Goal: Information Seeking & Learning: Learn about a topic

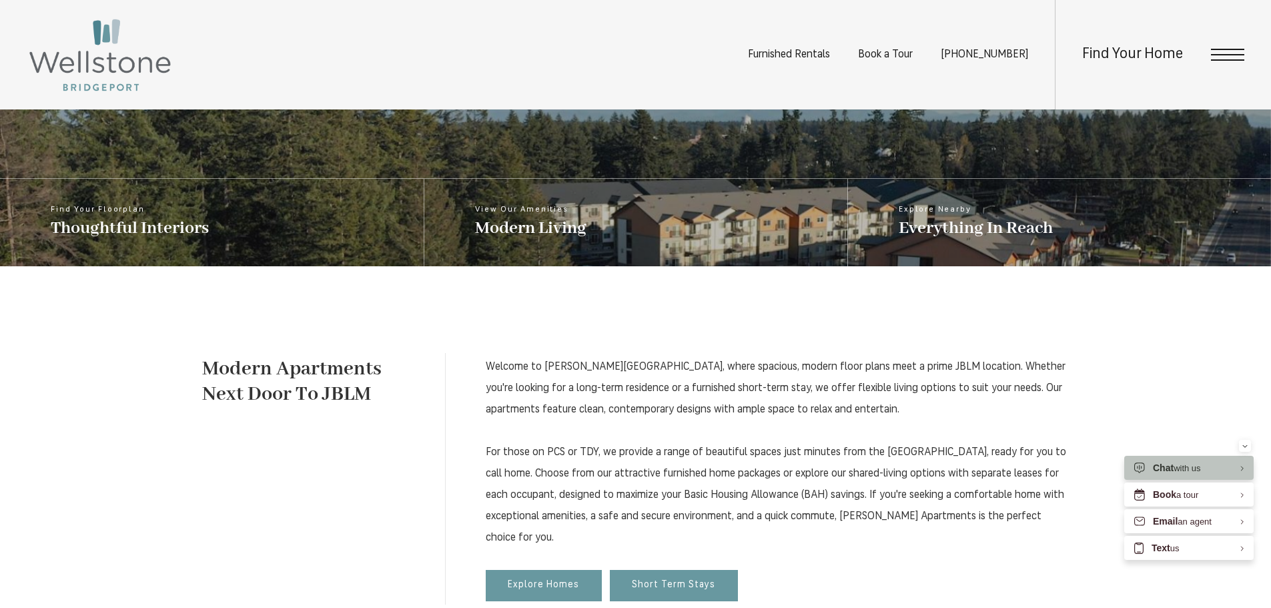
scroll to position [725, 0]
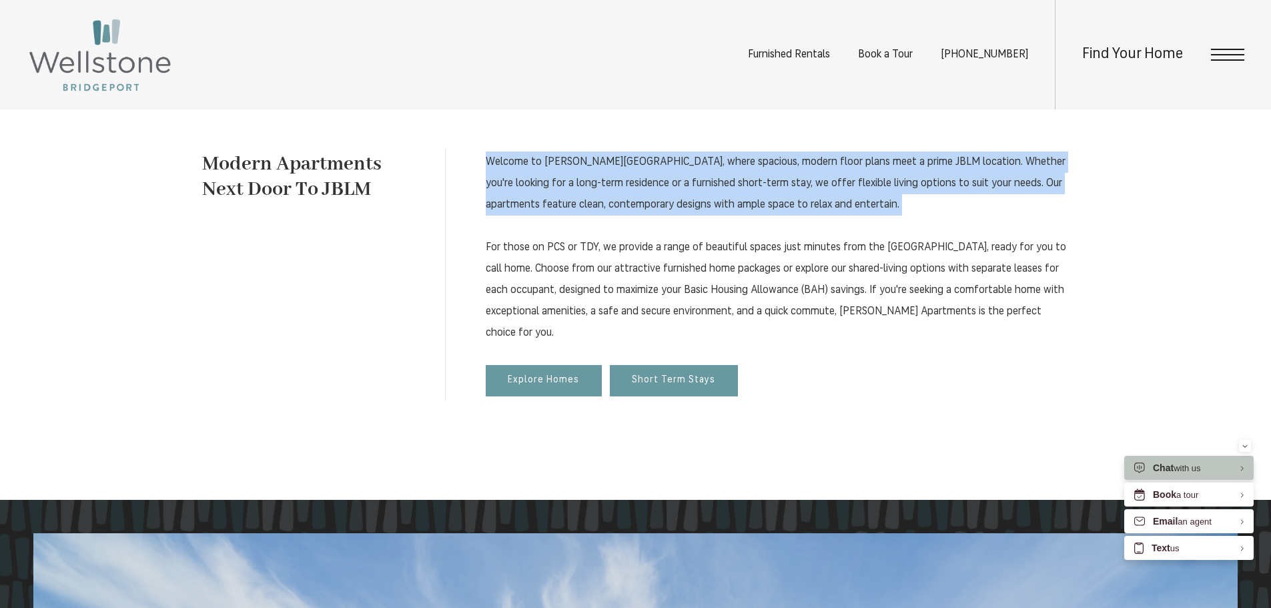
drag, startPoint x: 572, startPoint y: 159, endPoint x: 1009, endPoint y: 227, distance: 442.1
click at [1010, 227] on div "Welcome to Wellstone Apartments, where spacious, modern floor plans meet a prim…" at bounding box center [757, 274] width 624 height 252
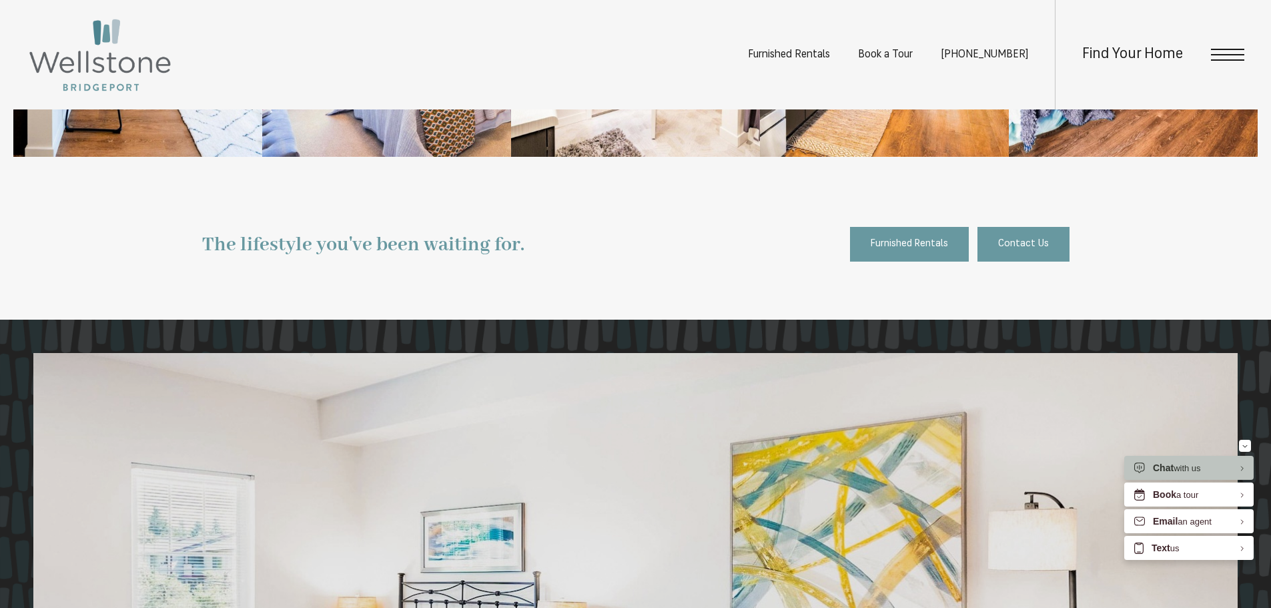
scroll to position [2059, 0]
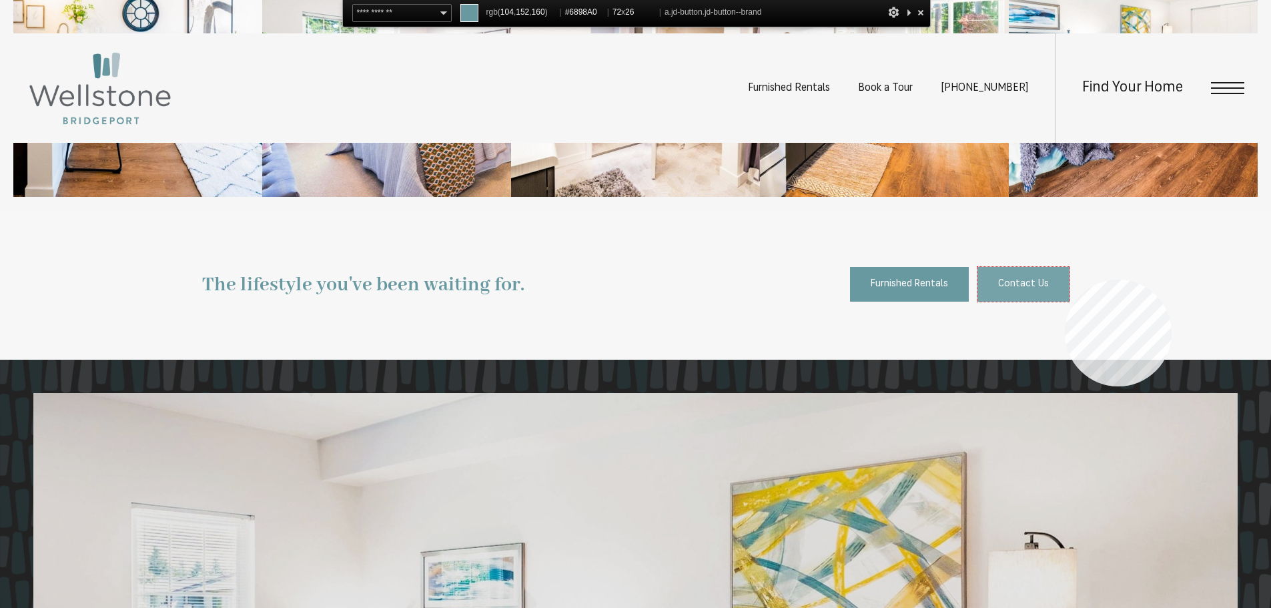
drag, startPoint x: 1062, startPoint y: 279, endPoint x: 1069, endPoint y: 277, distance: 7.0
click at [1067, 277] on link "Contact Us" at bounding box center [1023, 284] width 92 height 35
click at [1063, 275] on link "Contact Us" at bounding box center [1023, 284] width 92 height 35
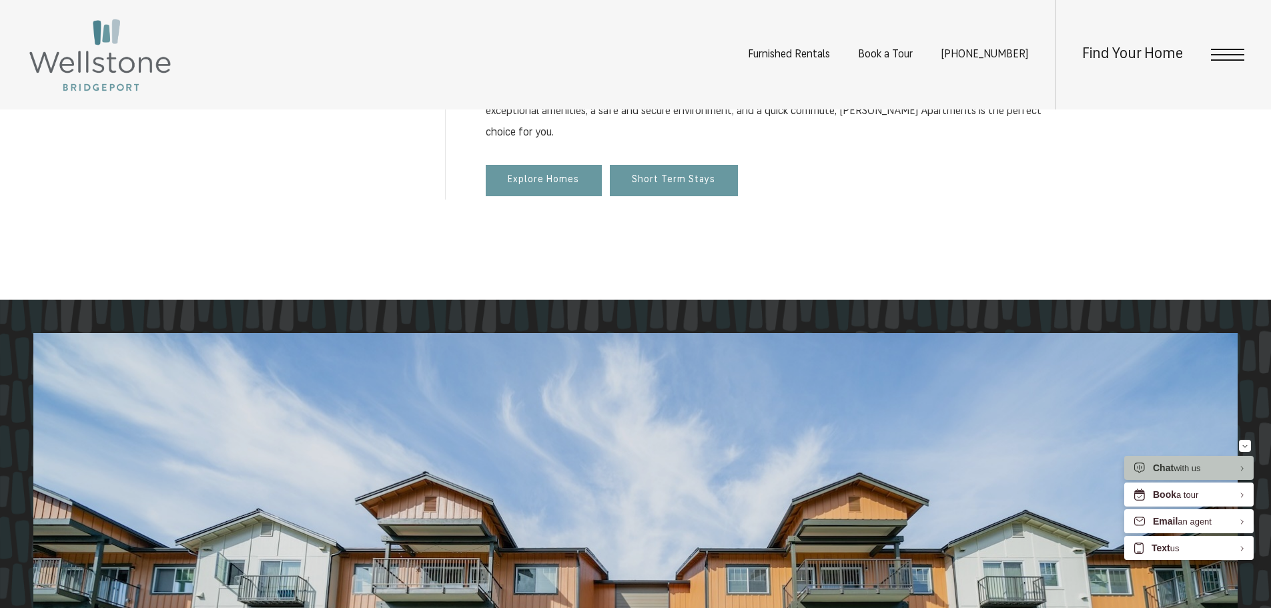
scroll to position [525, 0]
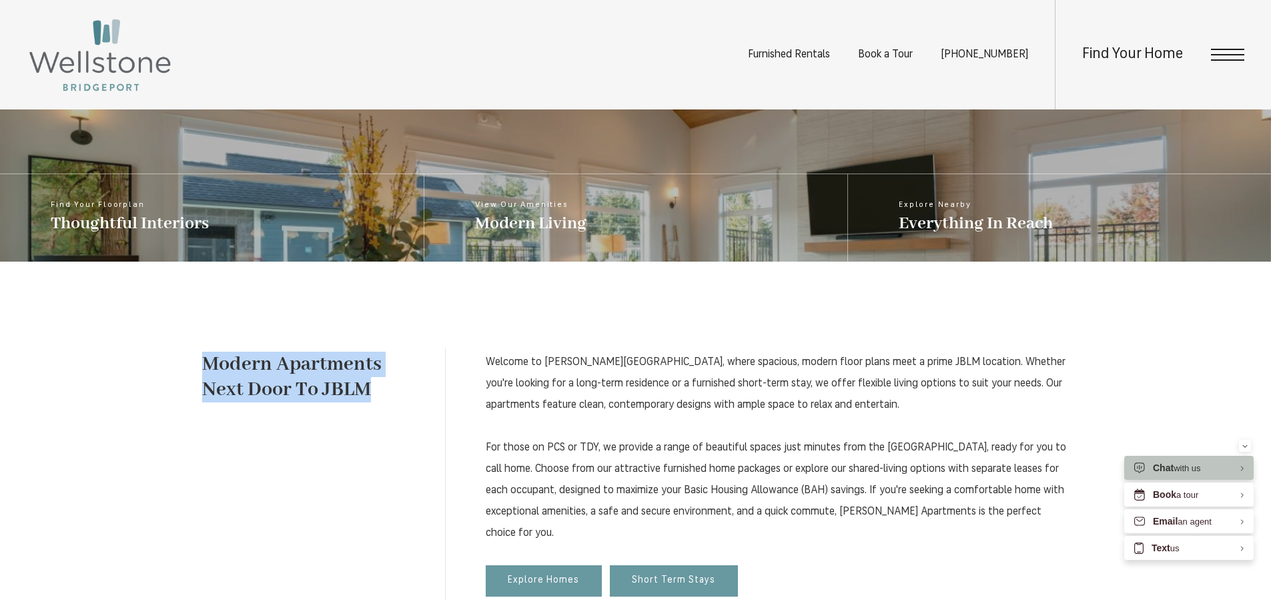
drag, startPoint x: 200, startPoint y: 369, endPoint x: 376, endPoint y: 396, distance: 178.2
click at [376, 396] on div "Modern Apartments Next Door To JBLM Welcome to Wellstone Apartments, where spac…" at bounding box center [635, 480] width 1271 height 439
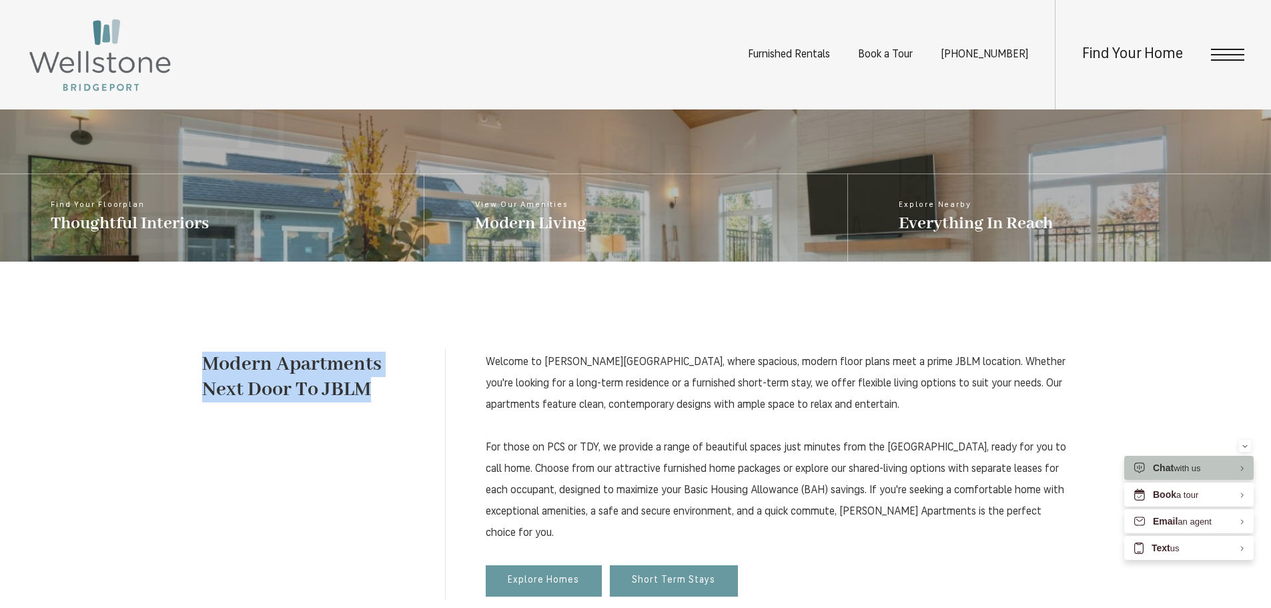
copy h1 "Modern Apartments Next Door To JBLM"
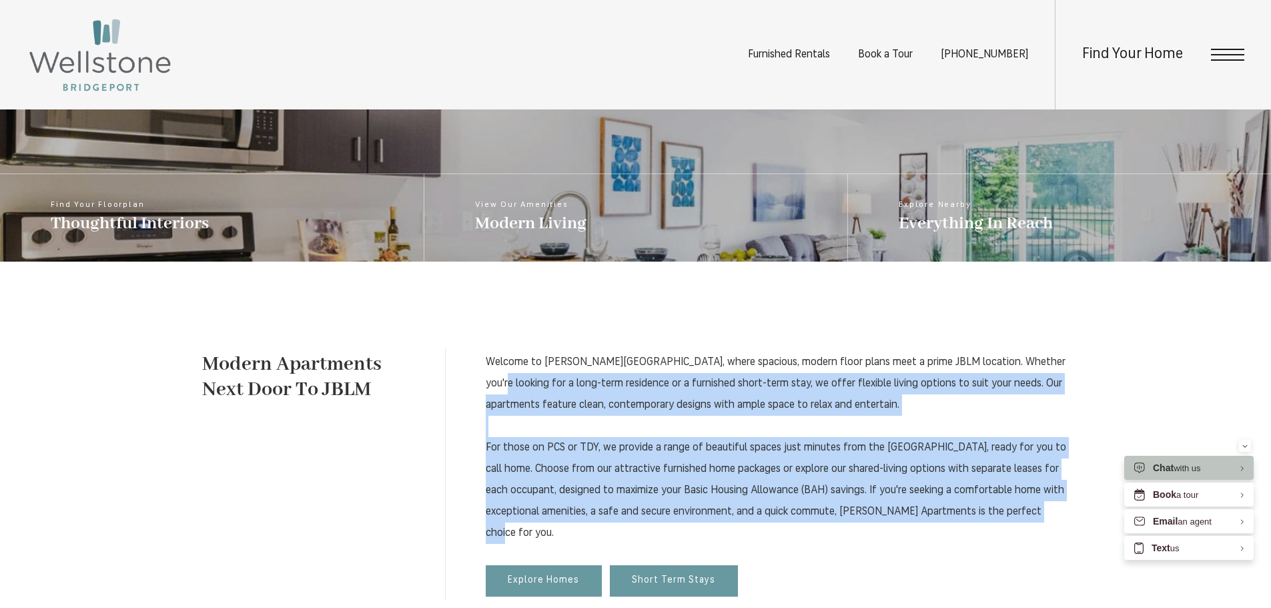
drag, startPoint x: 540, startPoint y: 382, endPoint x: 630, endPoint y: 530, distance: 172.7
click at [634, 528] on div "Welcome to Wellstone Apartments, where spacious, modern floor plans meet a prim…" at bounding box center [757, 474] width 624 height 252
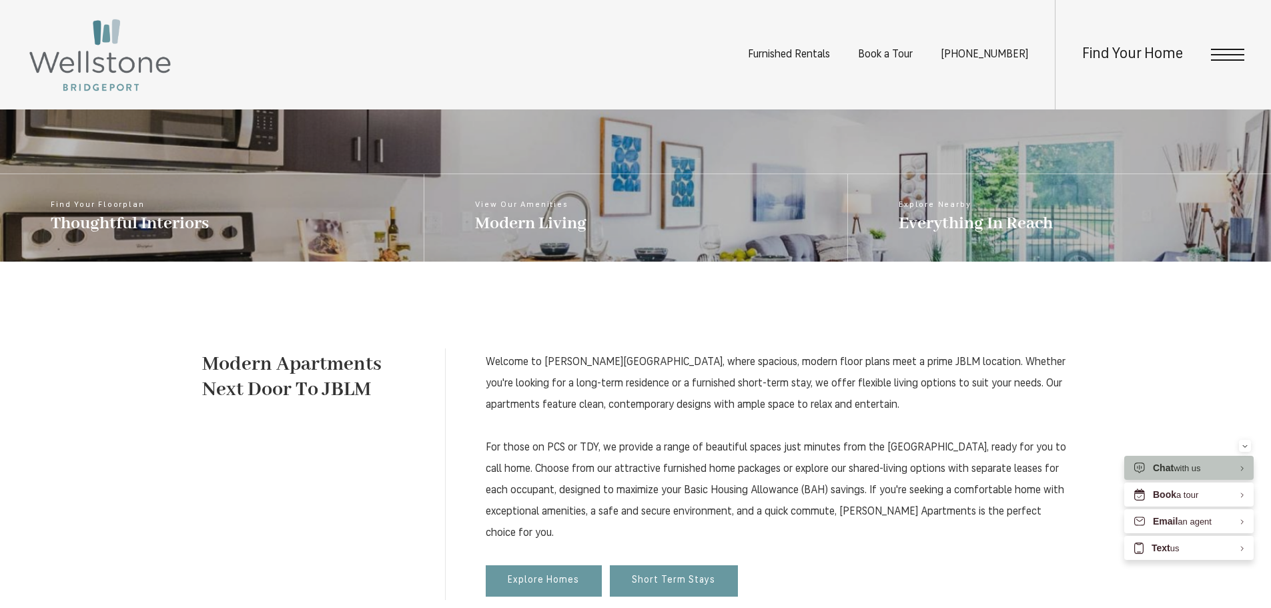
click at [464, 368] on div "Welcome to Wellstone Apartments, where spacious, modern floor plans meet a prim…" at bounding box center [757, 474] width 624 height 252
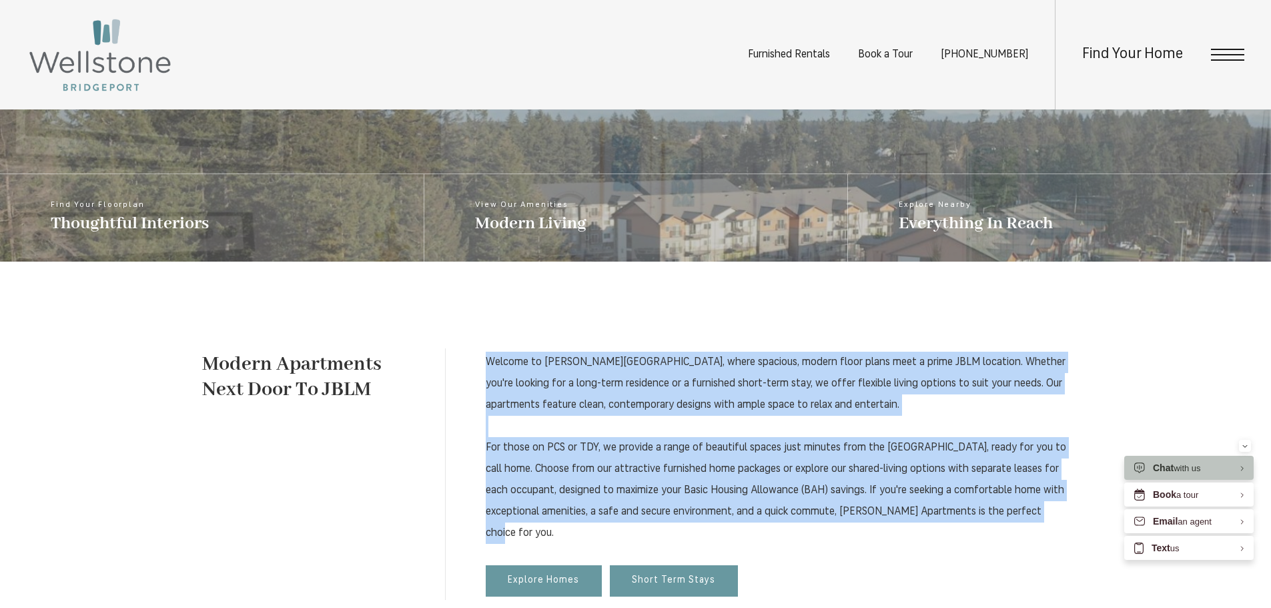
drag, startPoint x: 472, startPoint y: 351, endPoint x: 599, endPoint y: 528, distance: 217.9
click at [598, 528] on div "Welcome to Wellstone Apartments, where spacious, modern floor plans meet a prim…" at bounding box center [757, 474] width 624 height 252
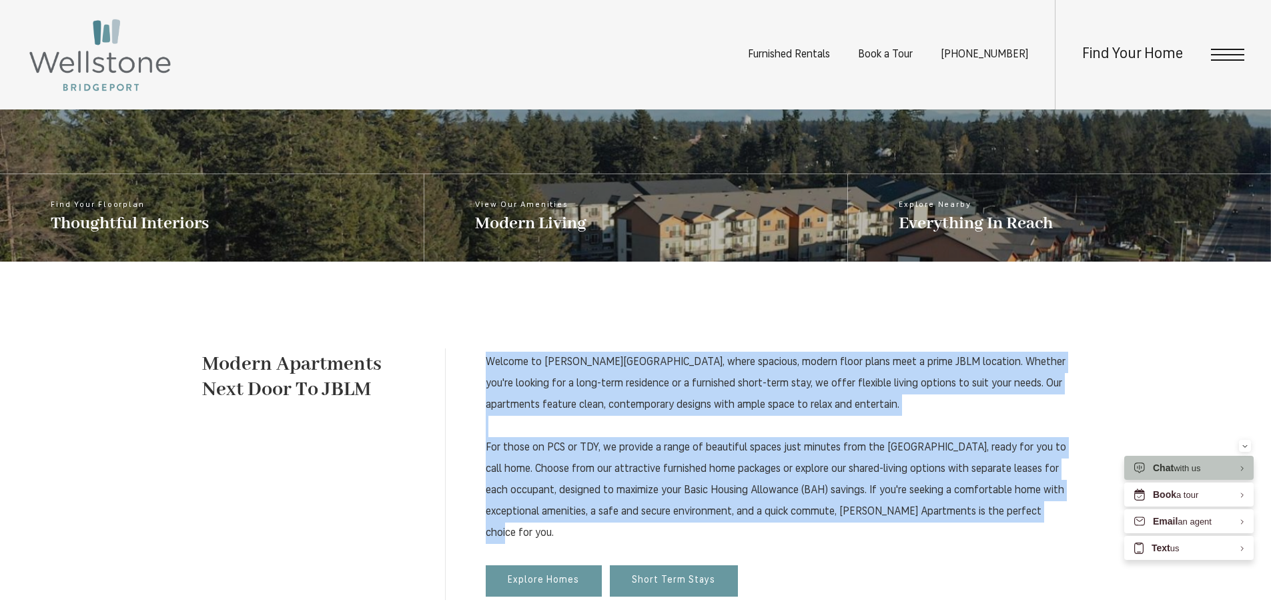
copy p "Welcome to Wellstone Apartments, where spacious, modern floor plans meet a prim…"
drag, startPoint x: 1237, startPoint y: 53, endPoint x: 1231, endPoint y: 54, distance: 6.7
click at [1237, 52] on span "Open Menu" at bounding box center [1227, 55] width 33 height 12
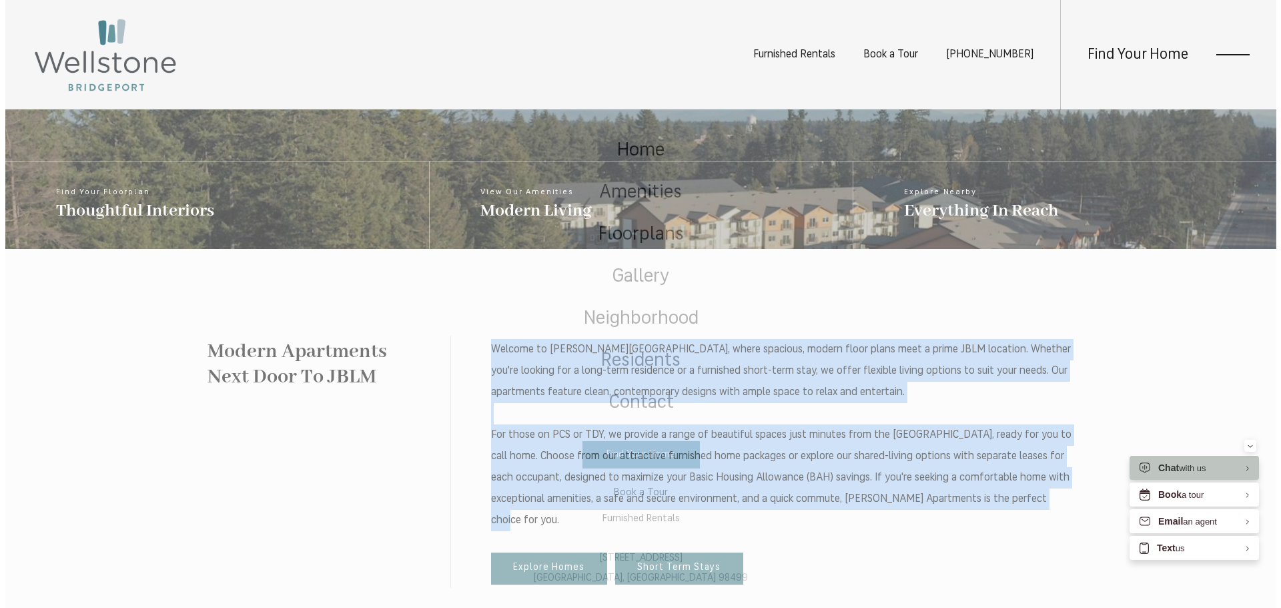
scroll to position [0, 0]
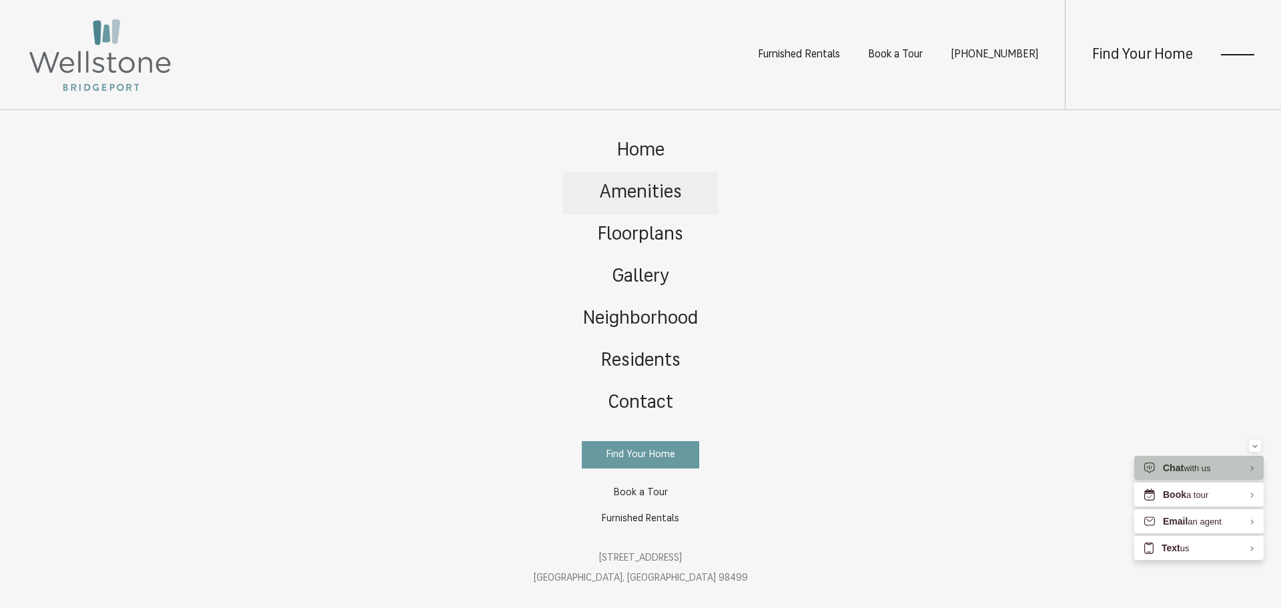
drag, startPoint x: 651, startPoint y: 194, endPoint x: 644, endPoint y: 196, distance: 7.0
drag, startPoint x: 880, startPoint y: 288, endPoint x: 816, endPoint y: 91, distance: 207.6
click at [880, 282] on div "Home Amenities Floorplans Gallery Neighborhood Residents Contact" at bounding box center [640, 359] width 1281 height 498
click at [1225, 48] on div "Find Your Home" at bounding box center [1159, 54] width 189 height 109
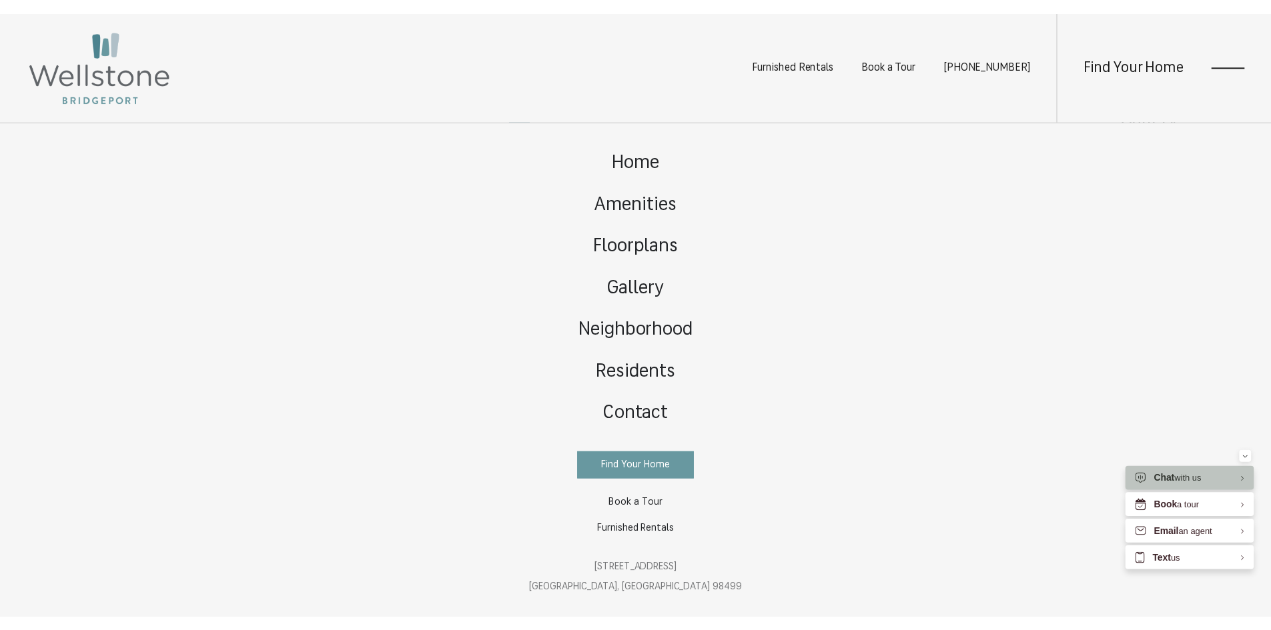
scroll to position [525, 0]
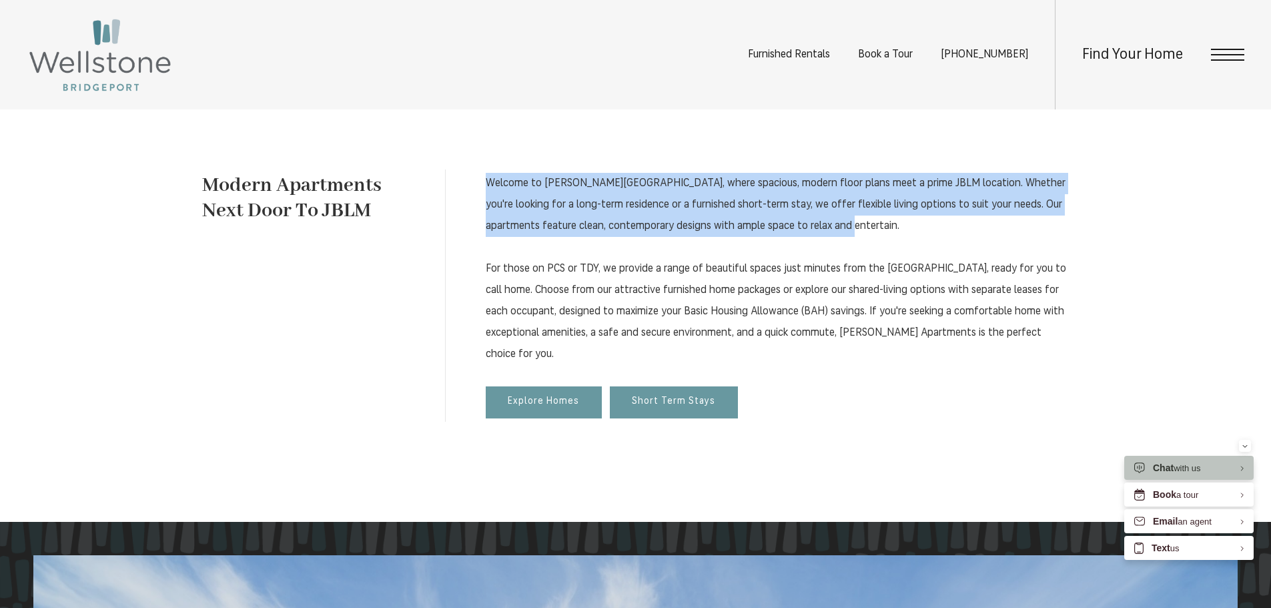
drag, startPoint x: 751, startPoint y: 211, endPoint x: 484, endPoint y: 177, distance: 269.7
click at [484, 177] on div "Welcome to Wellstone Apartments, where spacious, modern floor plans meet a prim…" at bounding box center [757, 295] width 624 height 252
copy p "Welcome to Wellstone Apartments, where spacious, modern floor plans meet a prim…"
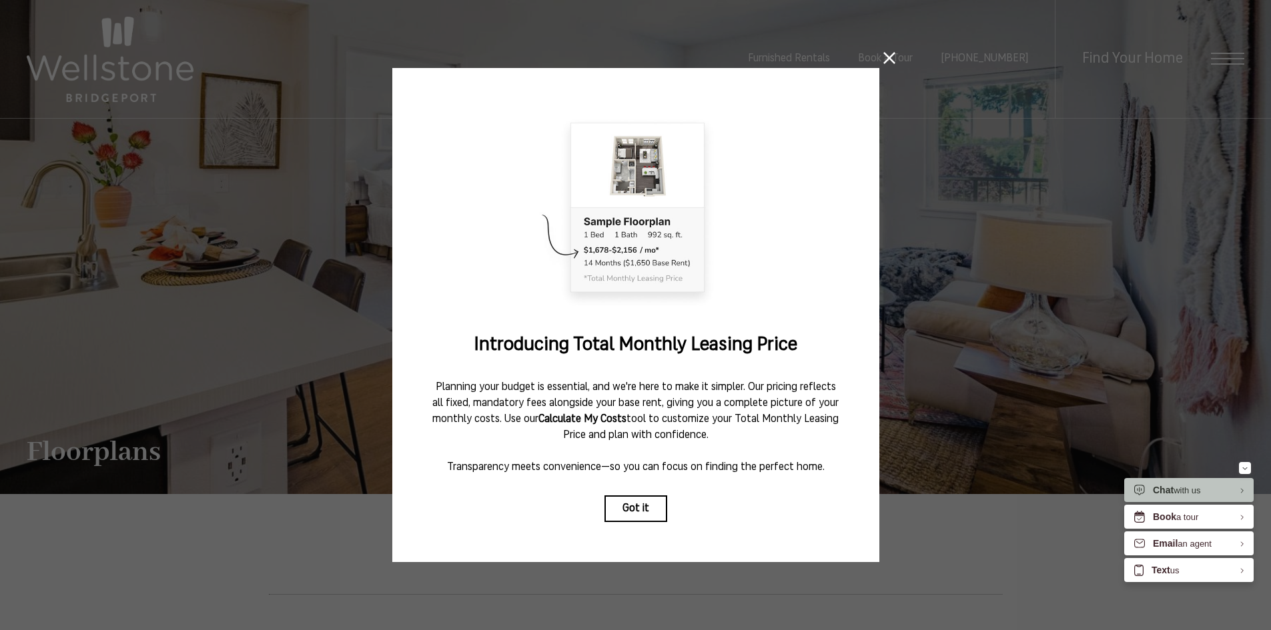
click at [885, 55] on icon at bounding box center [889, 58] width 12 height 12
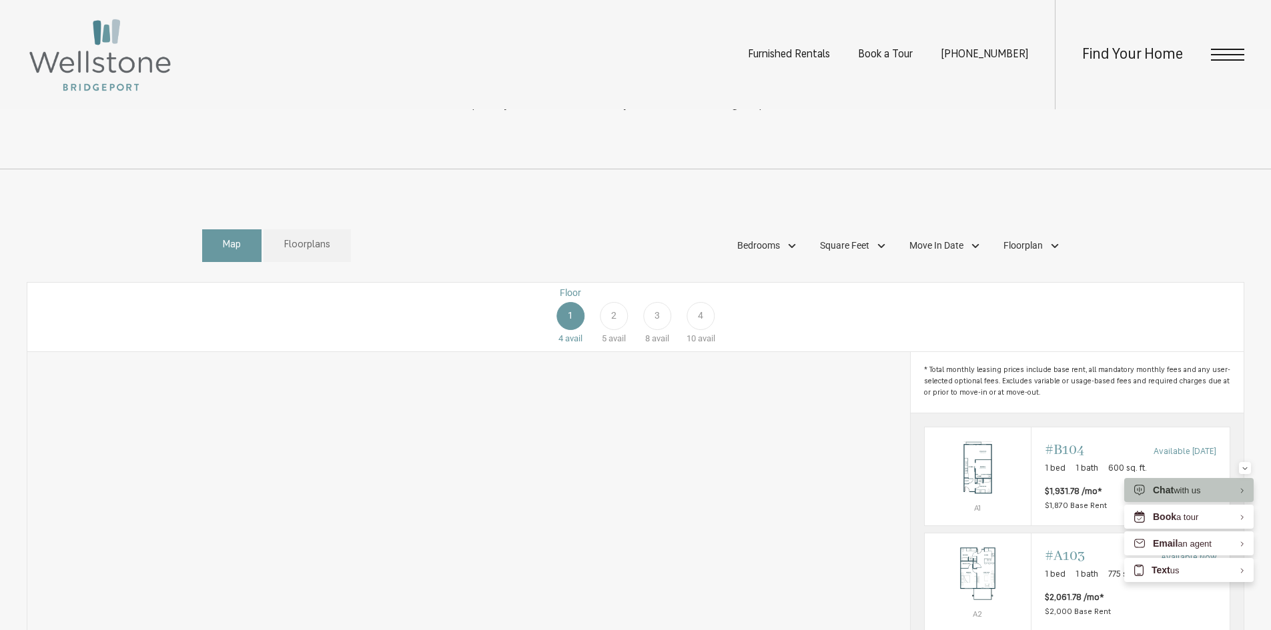
scroll to position [667, 0]
click at [316, 249] on span "Floorplans" at bounding box center [307, 241] width 46 height 15
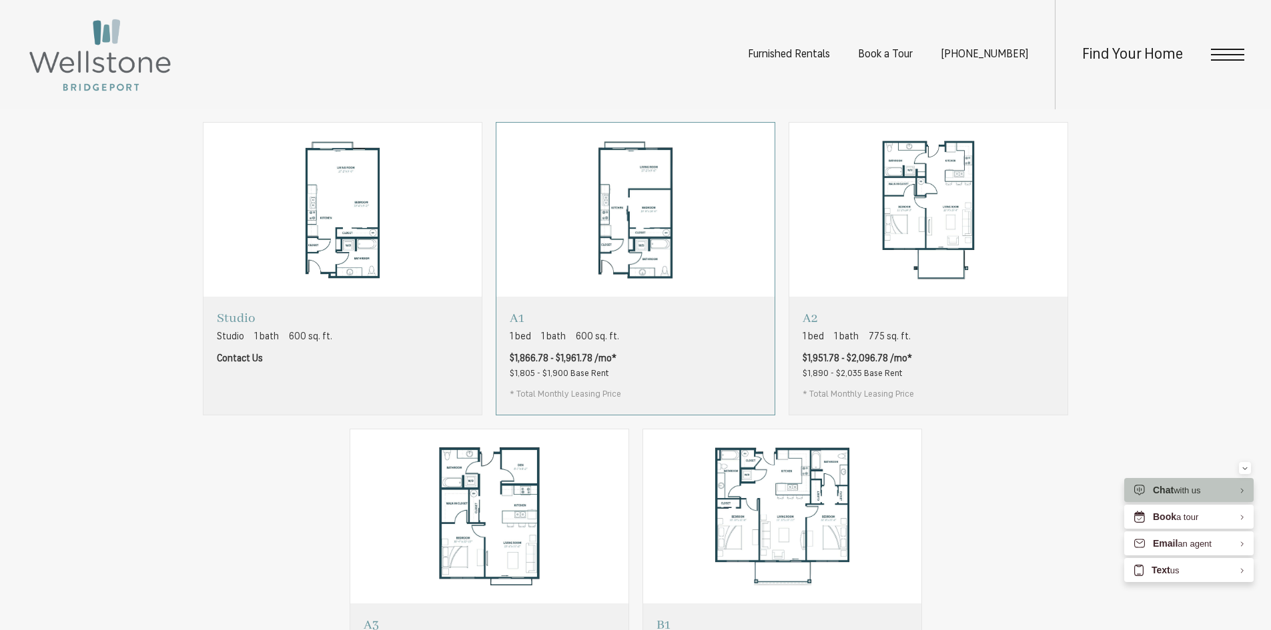
scroll to position [800, 0]
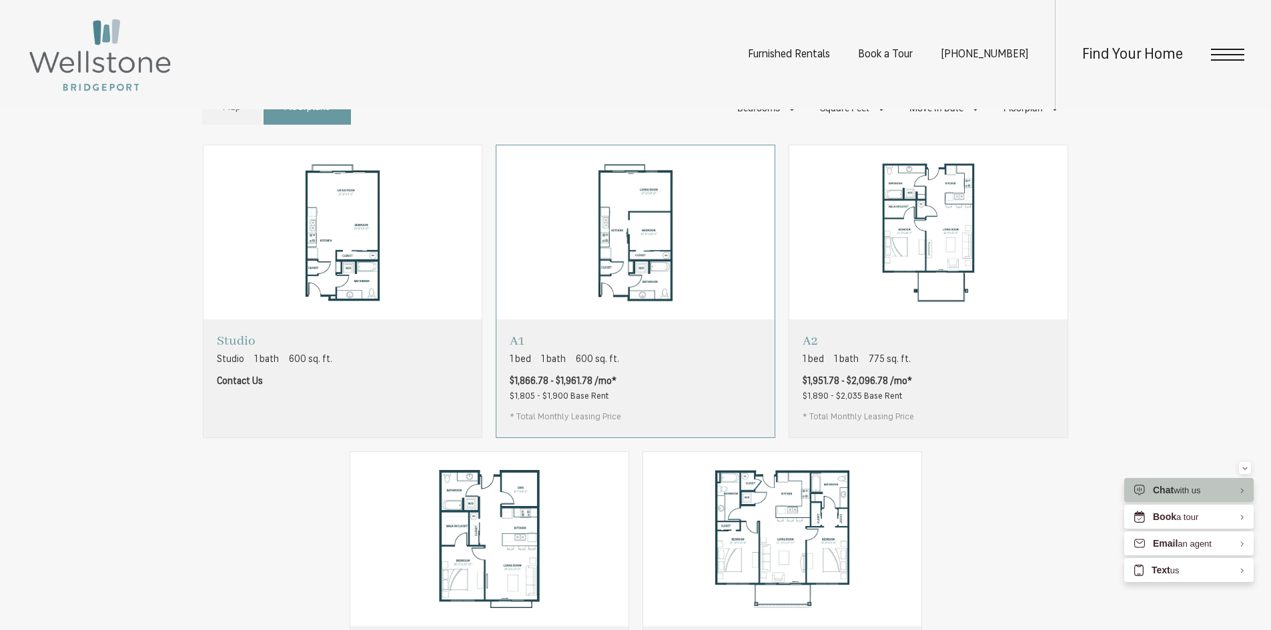
click at [676, 353] on div "A1 1 bed 1 bath 600 sq. ft. $1,866.78 - $1,961.78 /mo* $1,805 - $1,900 Base Ren…" at bounding box center [635, 377] width 278 height 117
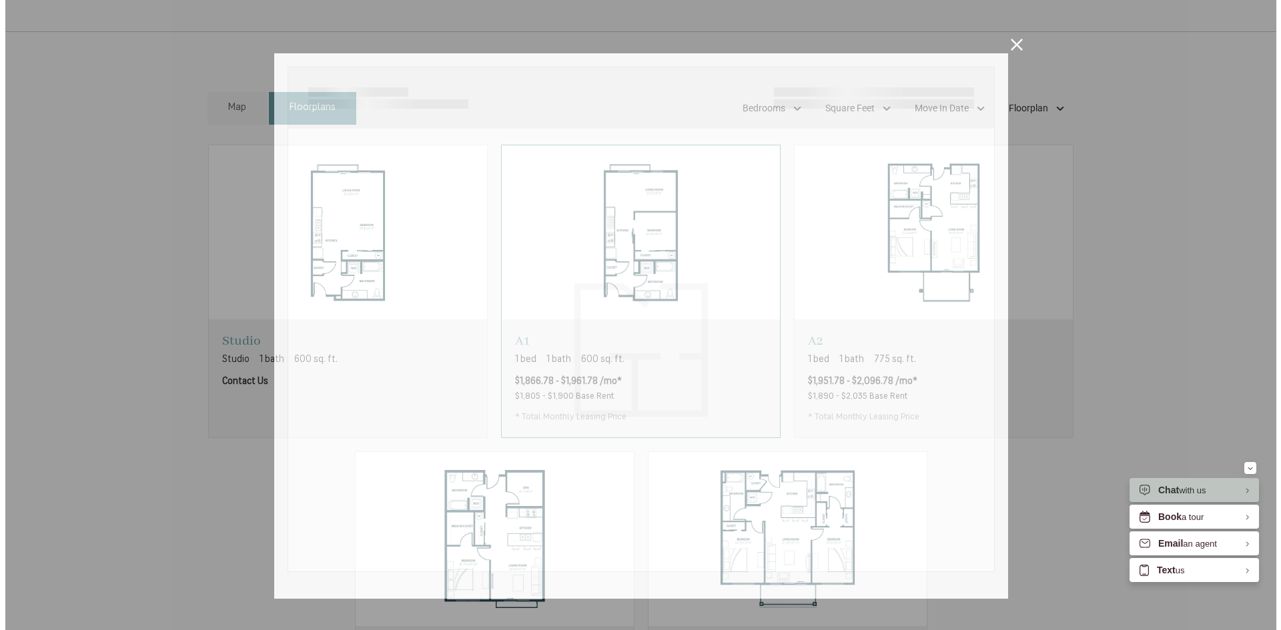
scroll to position [0, 0]
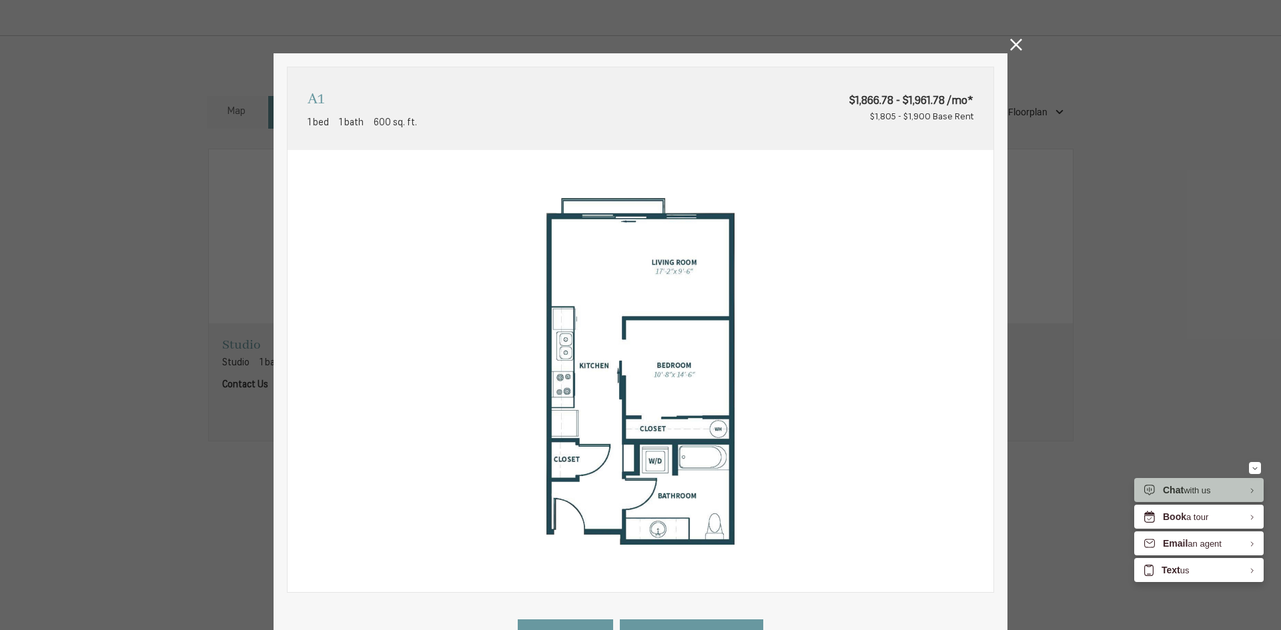
click at [1099, 361] on div "A1 1 bed 1 bath 600 sq. ft. $1,866.78 - $1,961.78 /mo* $1,805 - $1,900 Base Ren…" at bounding box center [640, 315] width 1281 height 630
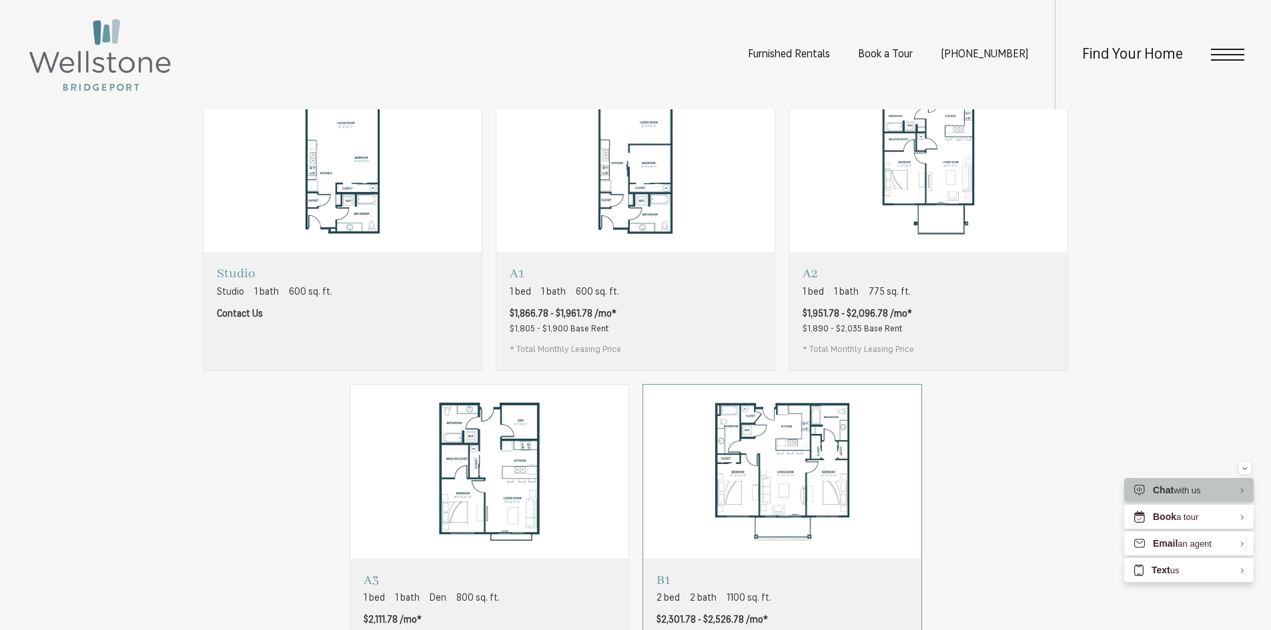
scroll to position [1001, 0]
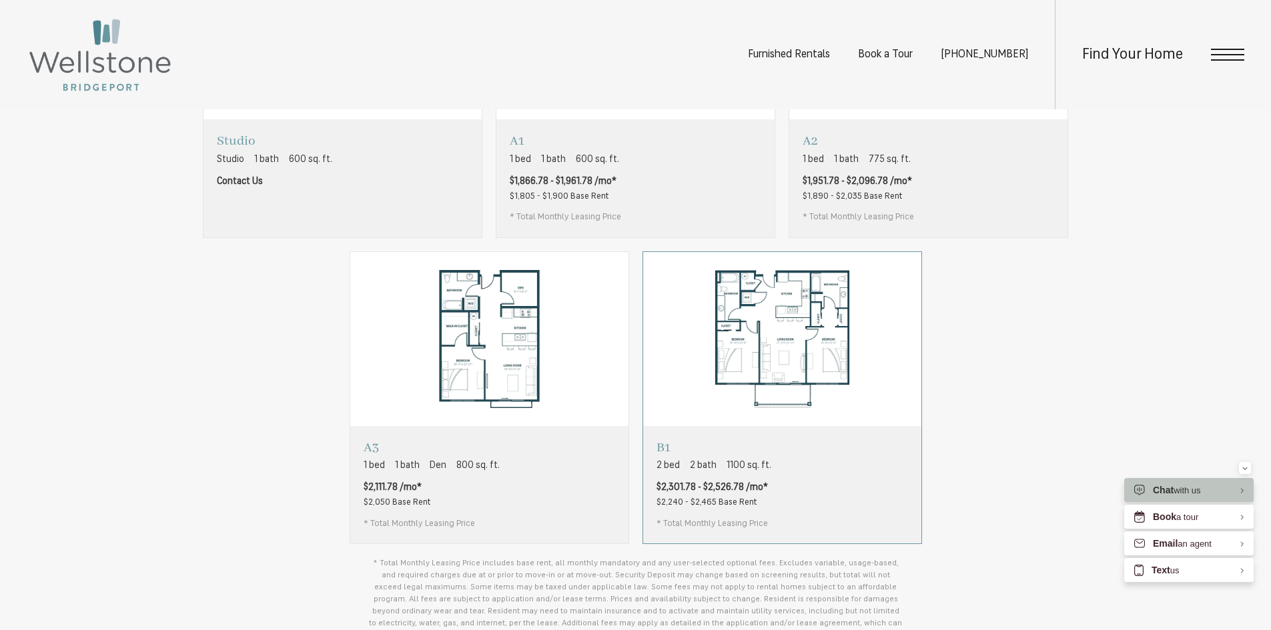
click at [754, 344] on img "View floorplan B1" at bounding box center [782, 339] width 278 height 175
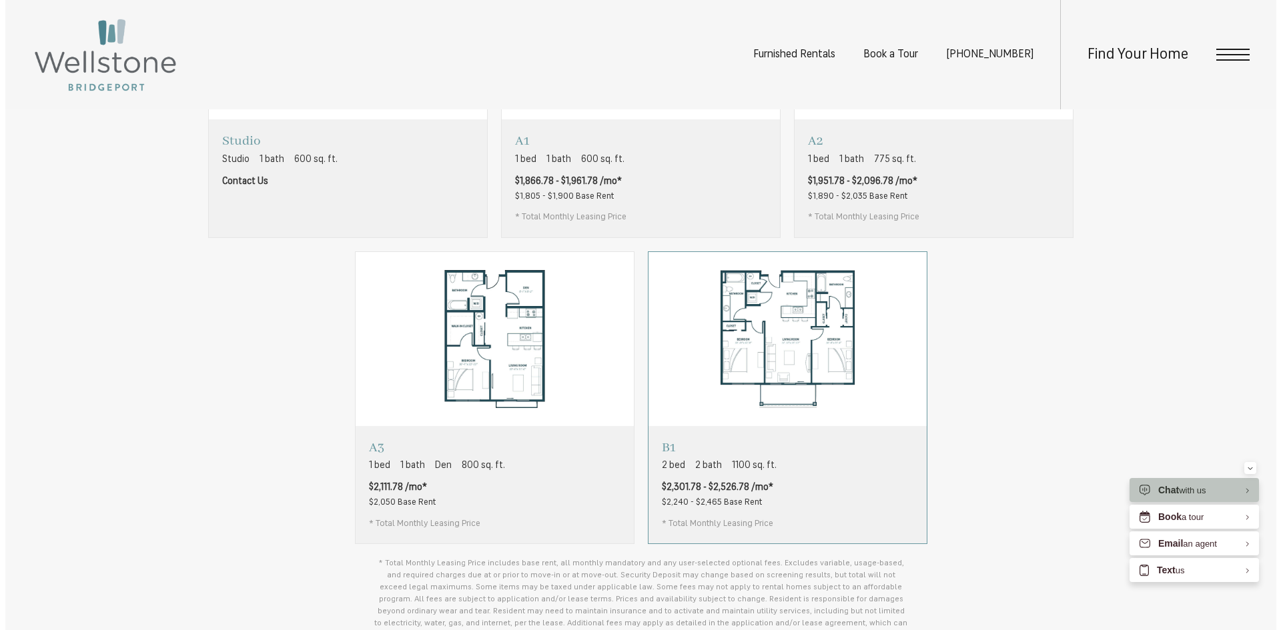
scroll to position [0, 0]
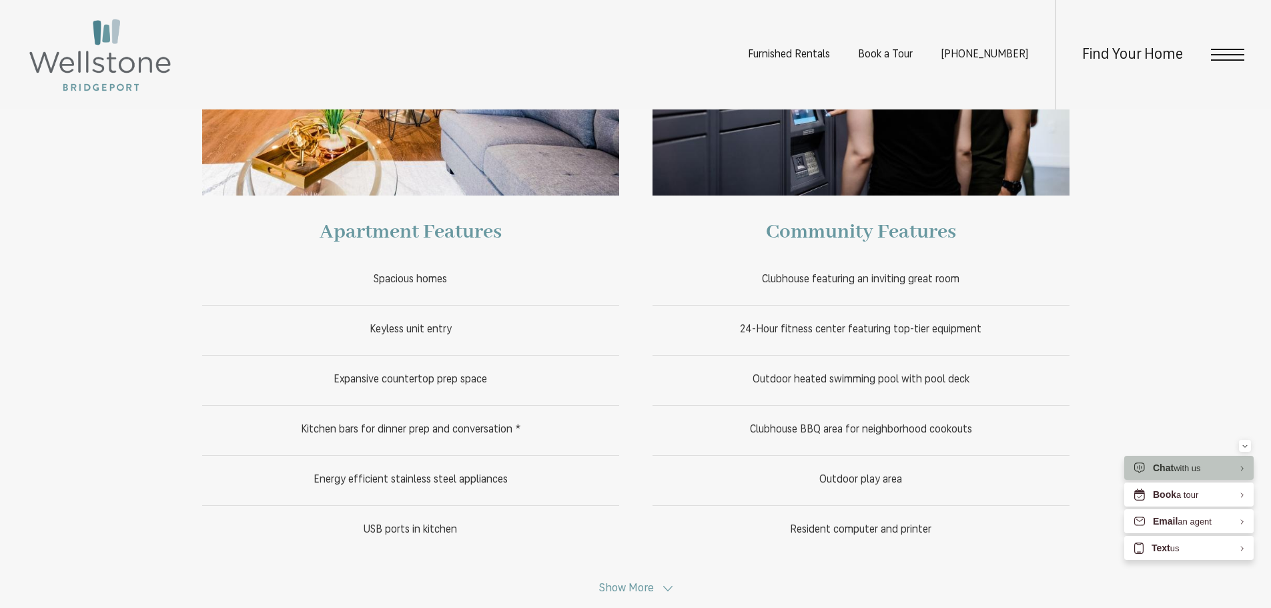
scroll to position [800, 0]
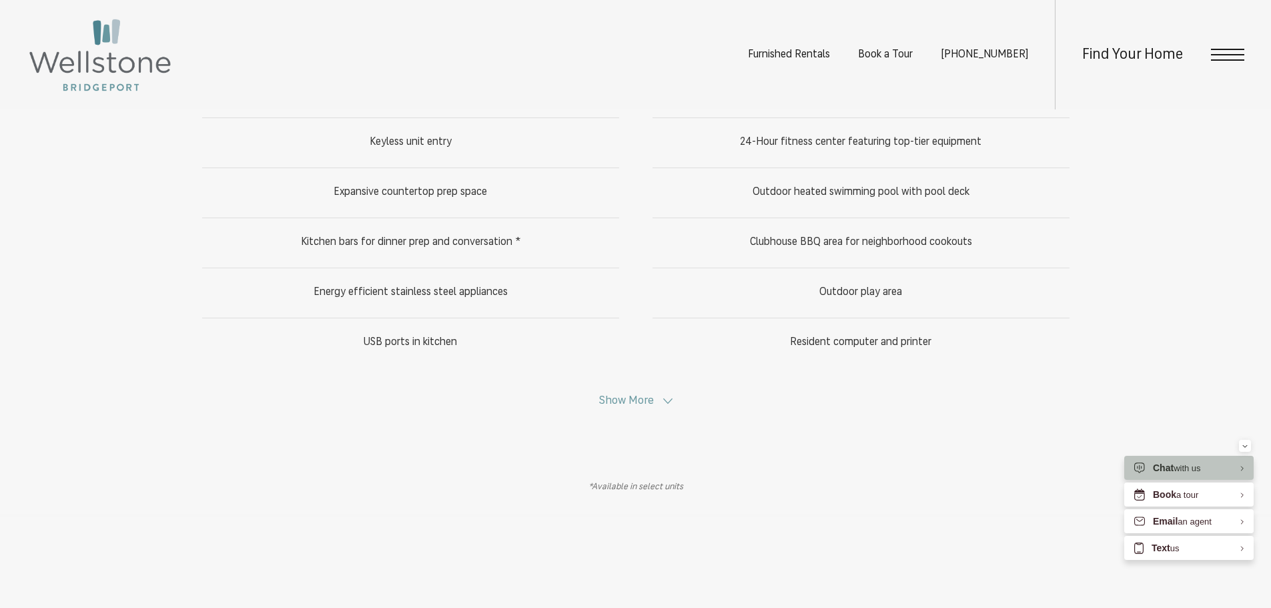
click at [633, 390] on div "Apartment Features Spacious homes Keyless unit entry Expansive countertop prep …" at bounding box center [635, 77] width 867 height 660
click at [634, 406] on span "Show More" at bounding box center [626, 400] width 55 height 11
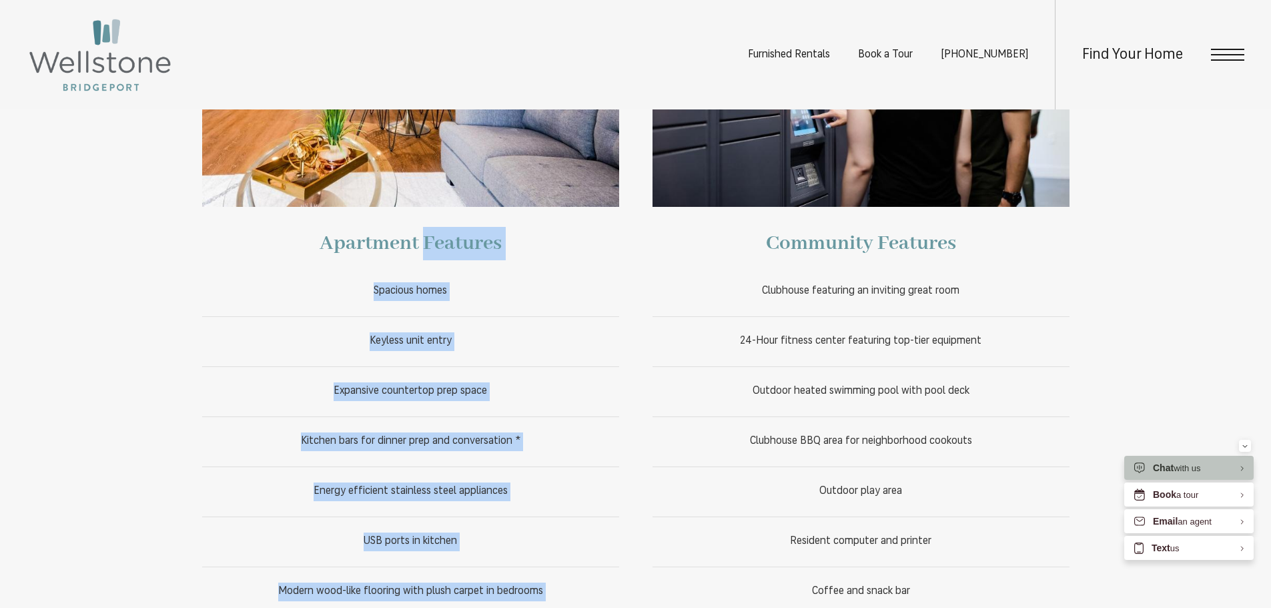
scroll to position [600, 0]
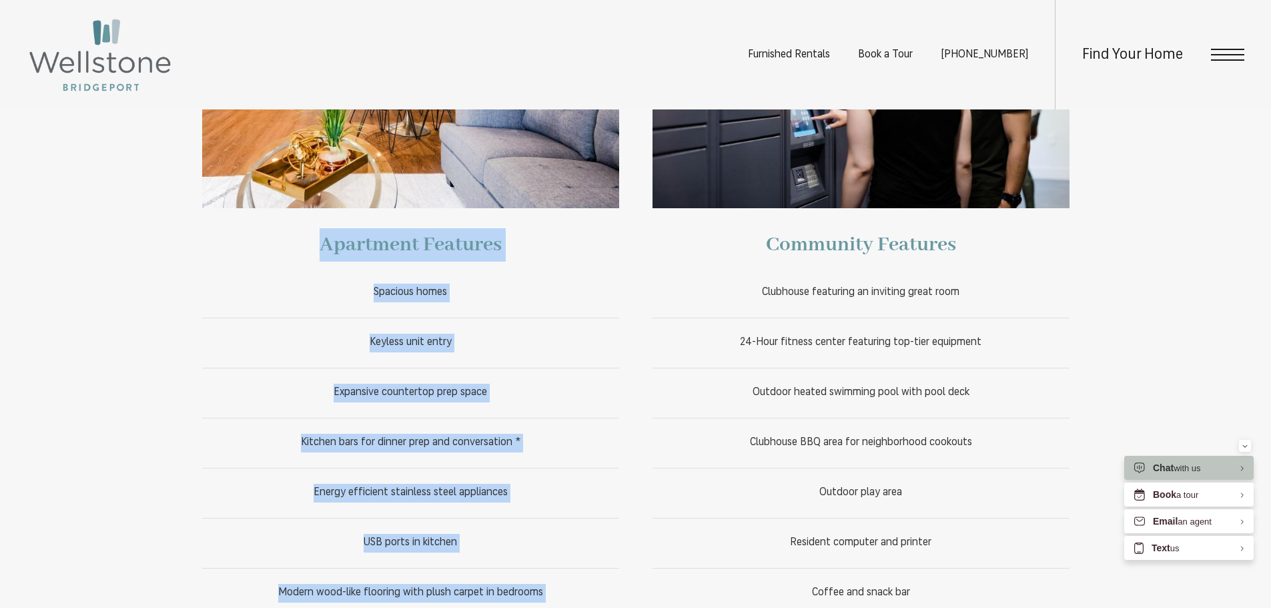
drag, startPoint x: 518, startPoint y: 418, endPoint x: 315, endPoint y: 249, distance: 263.8
click at [315, 249] on div "Apartment Features Spacious homes Keyless unit entry Expansive countertop prep …" at bounding box center [410, 457] width 417 height 1021
copy div "Apartment Features Spacious homes Keyless unit entry Expansive countertop prep …"
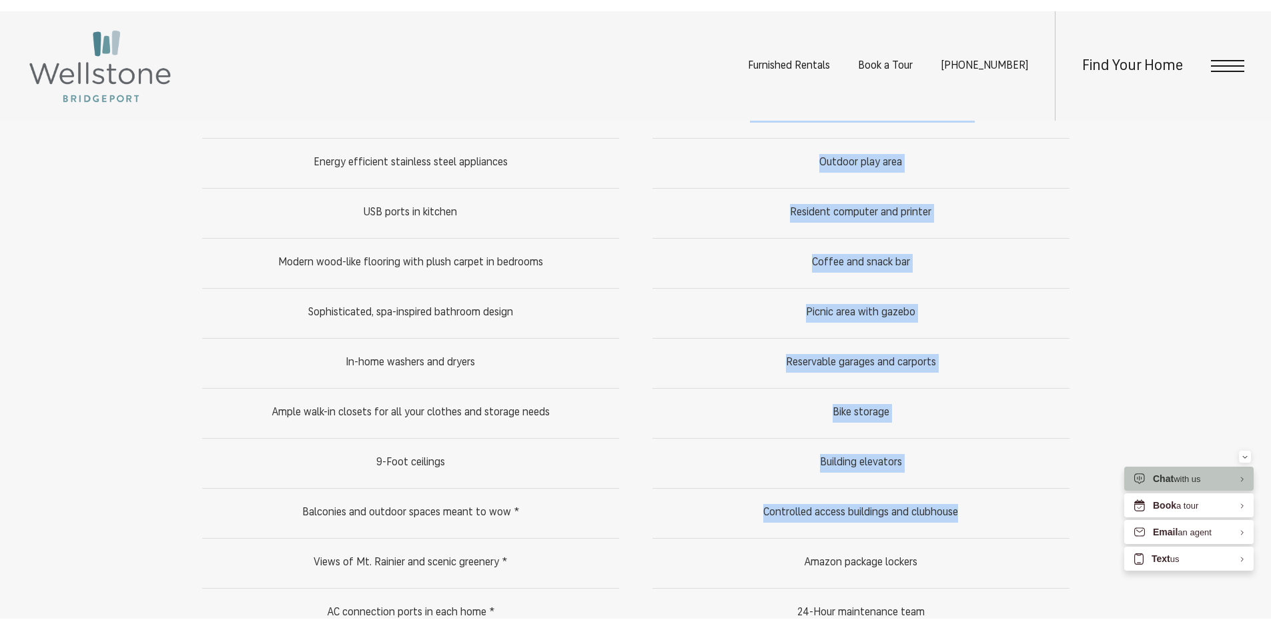
scroll to position [1067, 0]
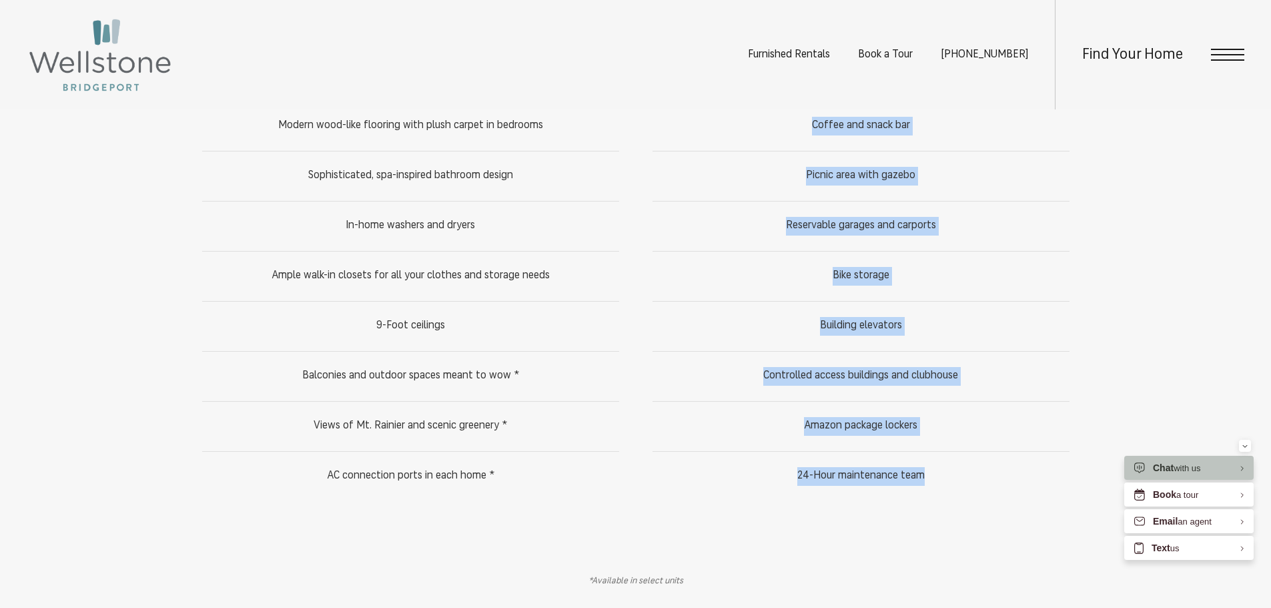
drag, startPoint x: 727, startPoint y: 228, endPoint x: 961, endPoint y: 492, distance: 352.5
copy div "Community Features Clubhouse featuring an inviting great room 24-Hour fitness c…"
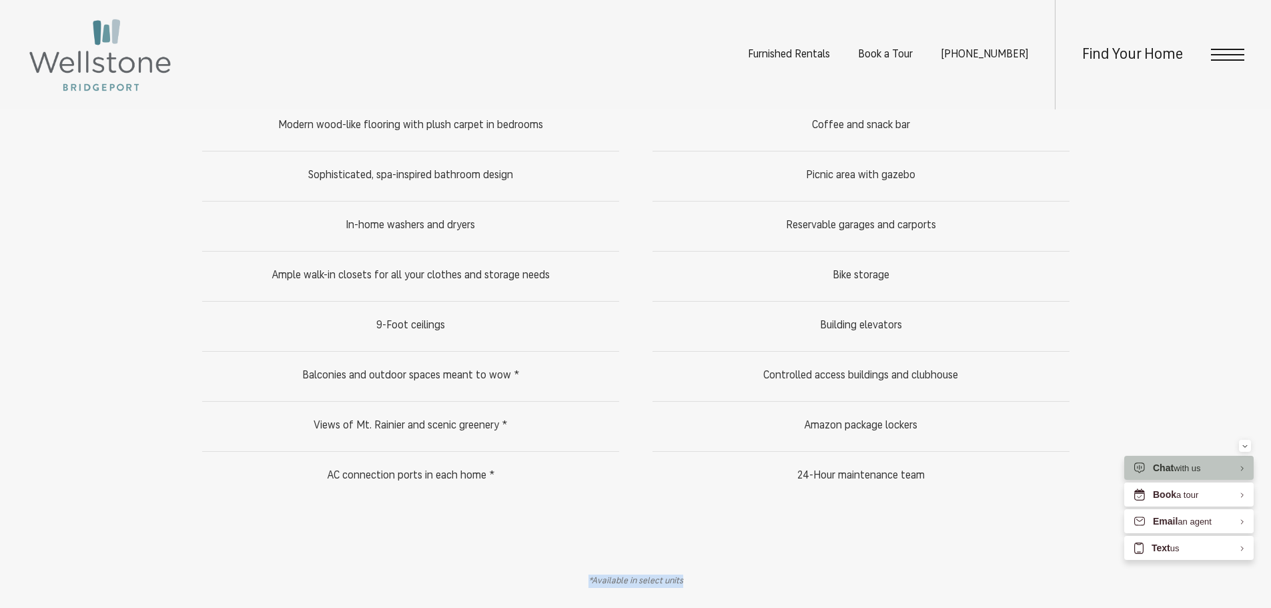
drag, startPoint x: 726, startPoint y: 594, endPoint x: 590, endPoint y: 582, distance: 137.3
click at [590, 582] on div "*Available in select units" at bounding box center [635, 580] width 1271 height 53
copy p "*Available in select units"
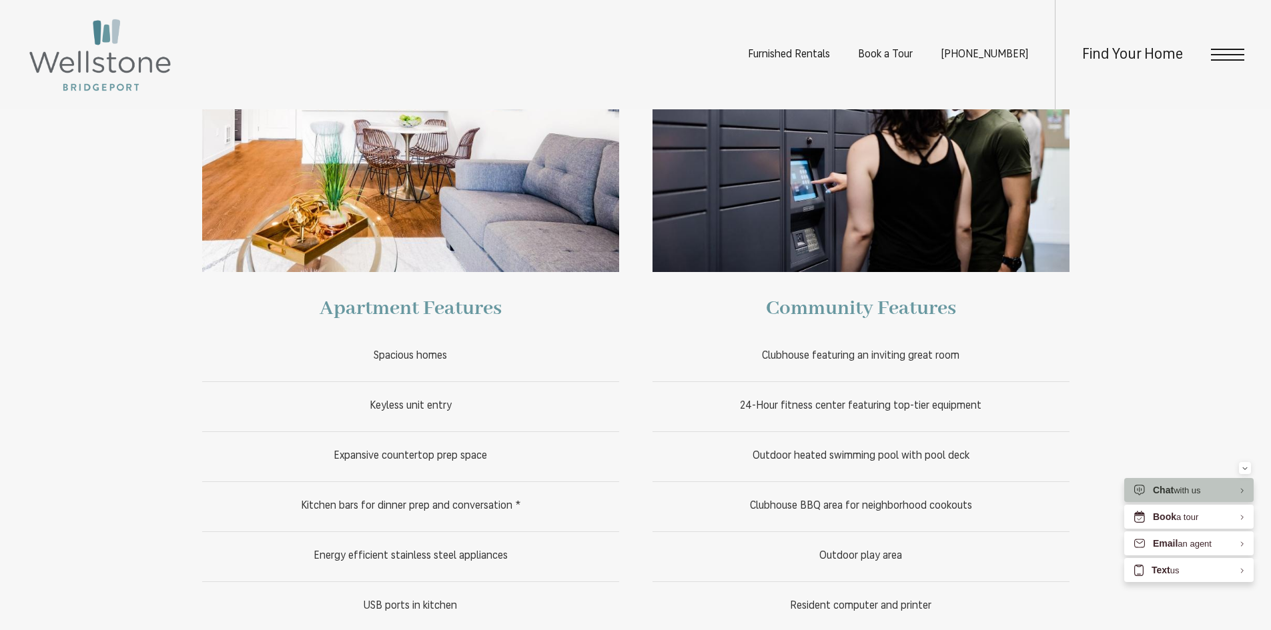
scroll to position [534, 0]
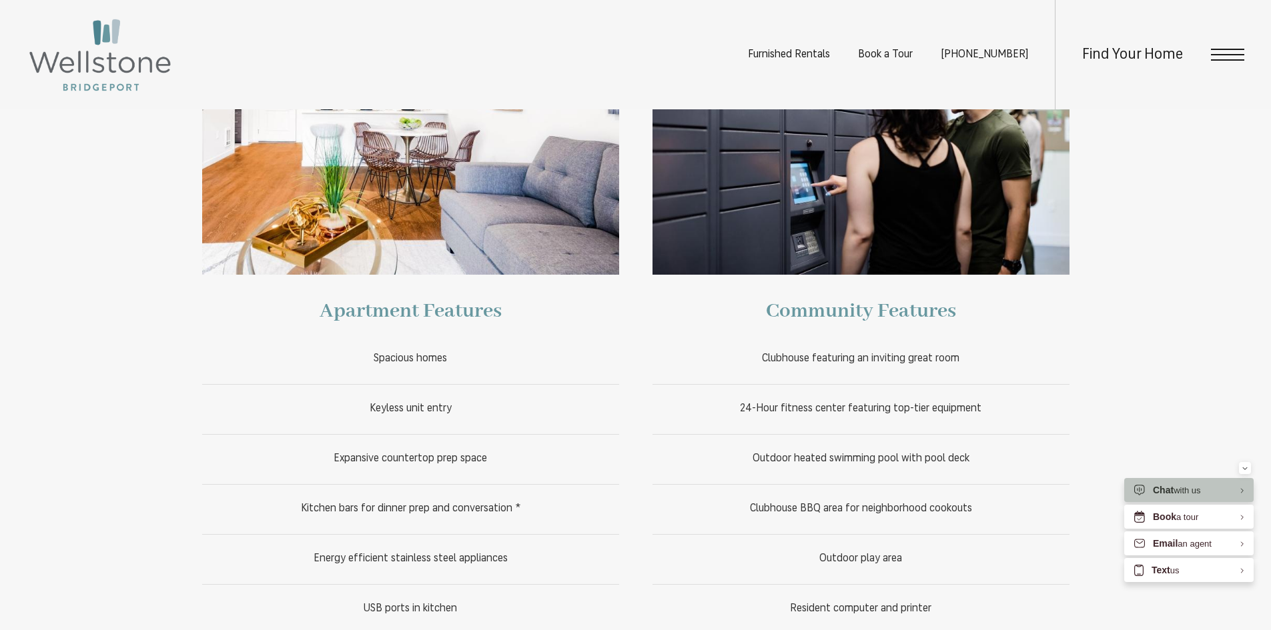
click at [490, 323] on h2 "Apartment Features" at bounding box center [410, 305] width 417 height 60
drag, startPoint x: 481, startPoint y: 312, endPoint x: 300, endPoint y: 313, distance: 180.8
click at [300, 313] on h2 "Apartment Features" at bounding box center [410, 305] width 417 height 60
copy h2 "Apartment Features"
drag, startPoint x: 762, startPoint y: 288, endPoint x: 760, endPoint y: 303, distance: 14.9
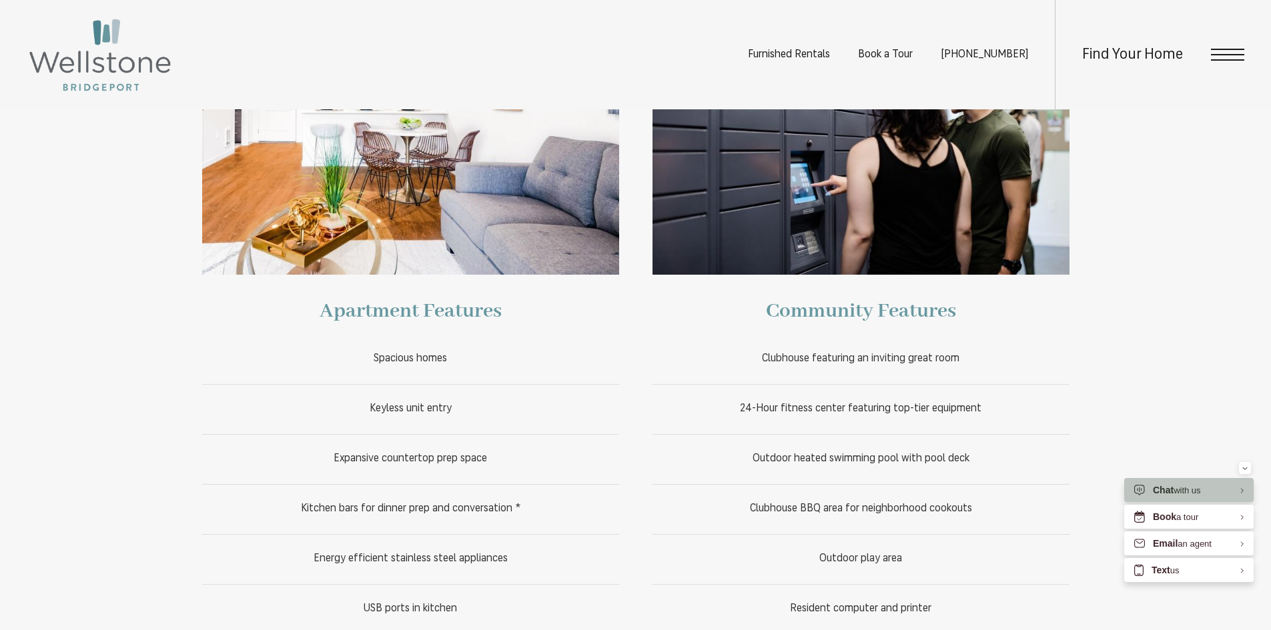
click at [762, 288] on h2 "Community Features" at bounding box center [860, 305] width 417 height 60
drag, startPoint x: 757, startPoint y: 309, endPoint x: 1052, endPoint y: 315, distance: 294.9
click at [1052, 315] on h2 "Community Features" at bounding box center [860, 305] width 417 height 60
copy h2 "Community Features"
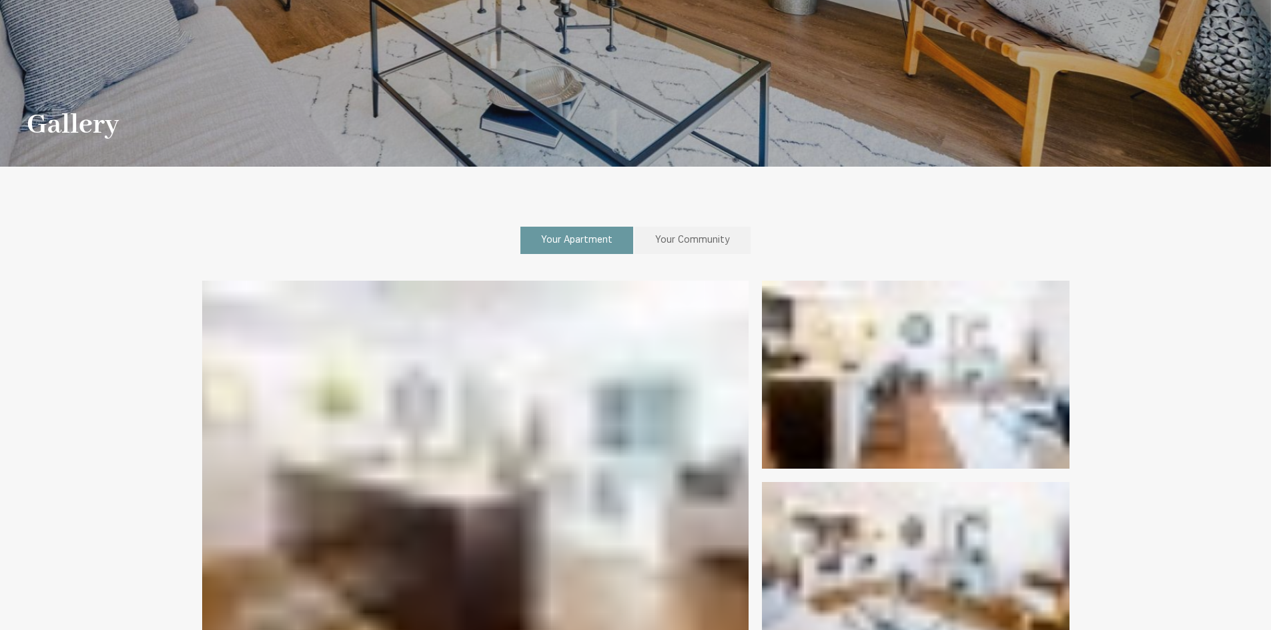
scroll to position [467, 0]
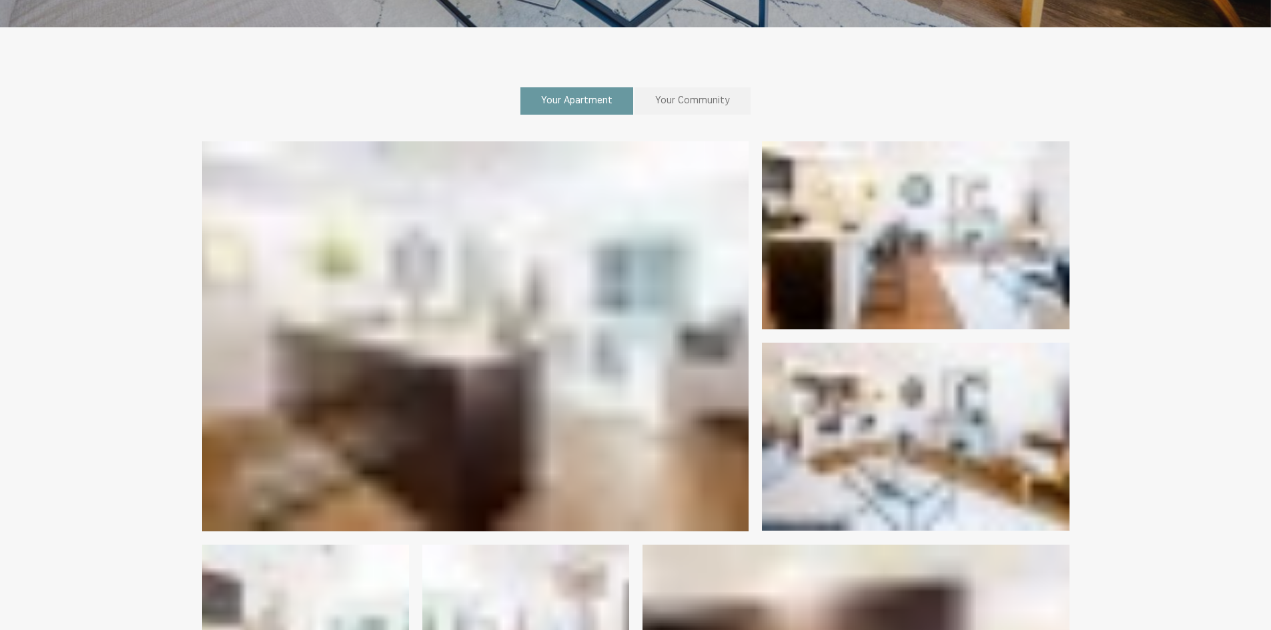
click at [718, 105] on span "Your Community" at bounding box center [692, 101] width 75 height 10
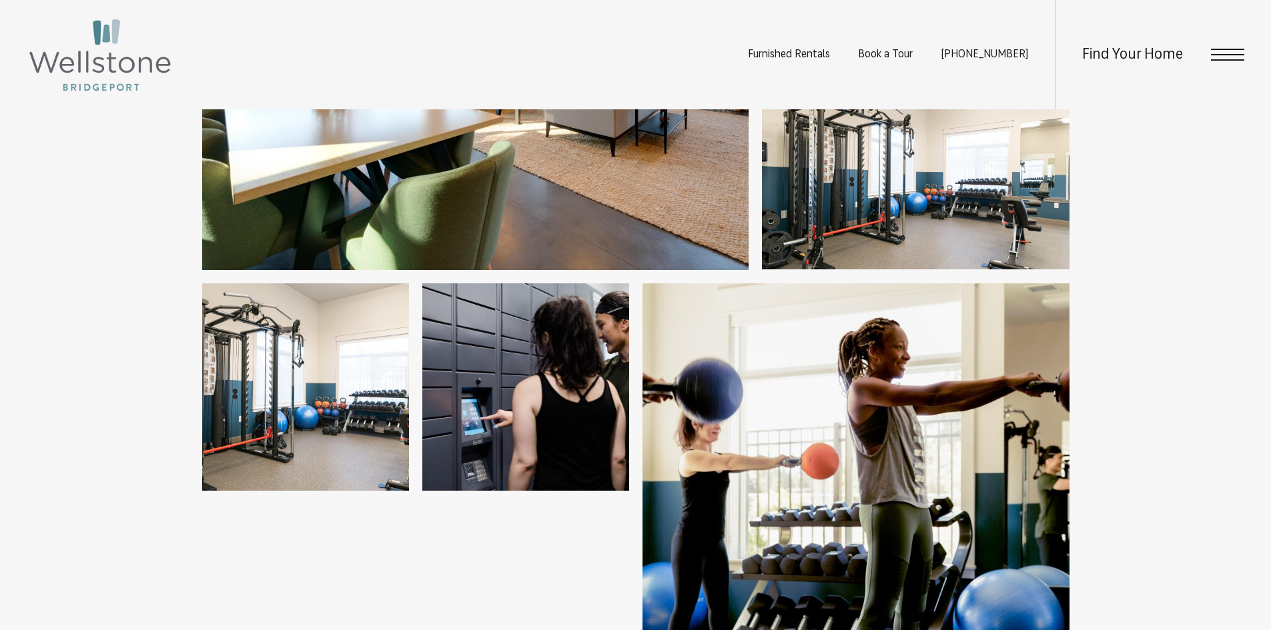
scroll to position [734, 0]
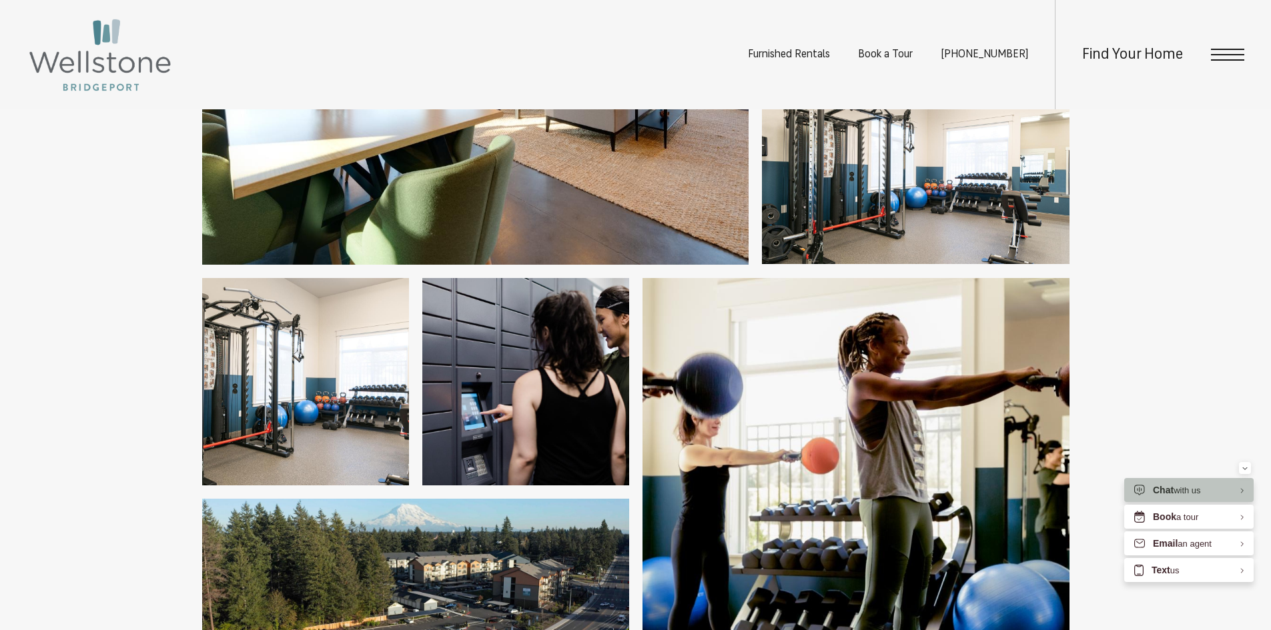
click at [820, 348] on img at bounding box center [855, 491] width 427 height 427
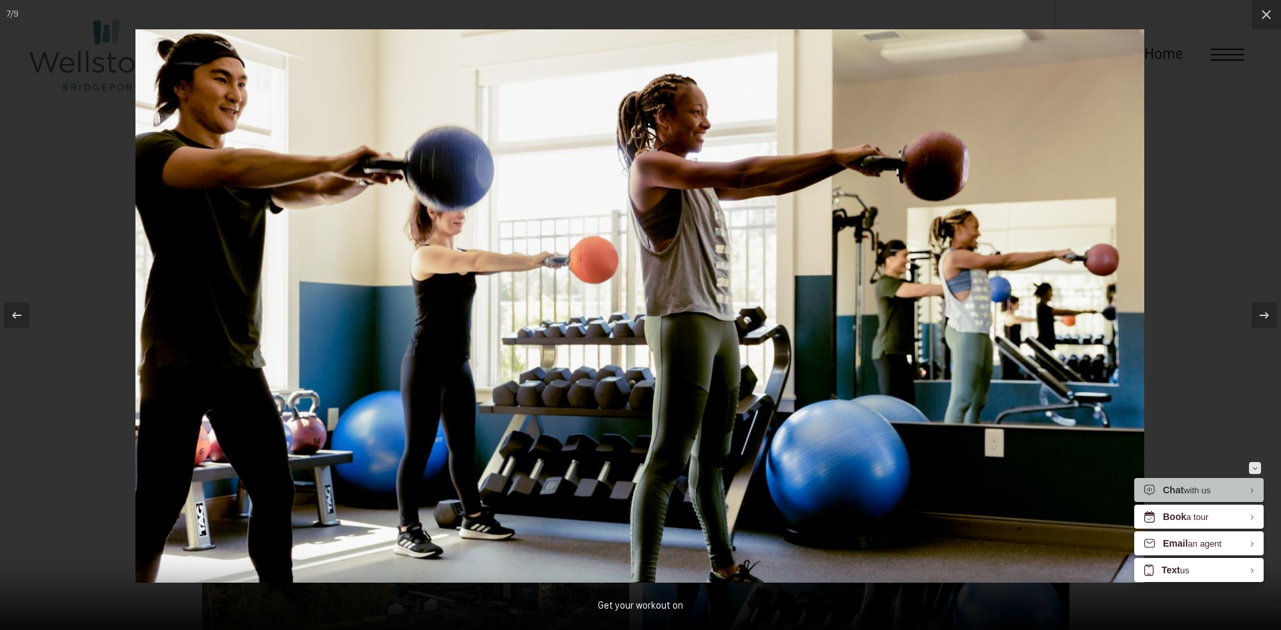
click at [1257, 465] on button "Minimize" at bounding box center [1255, 468] width 12 height 12
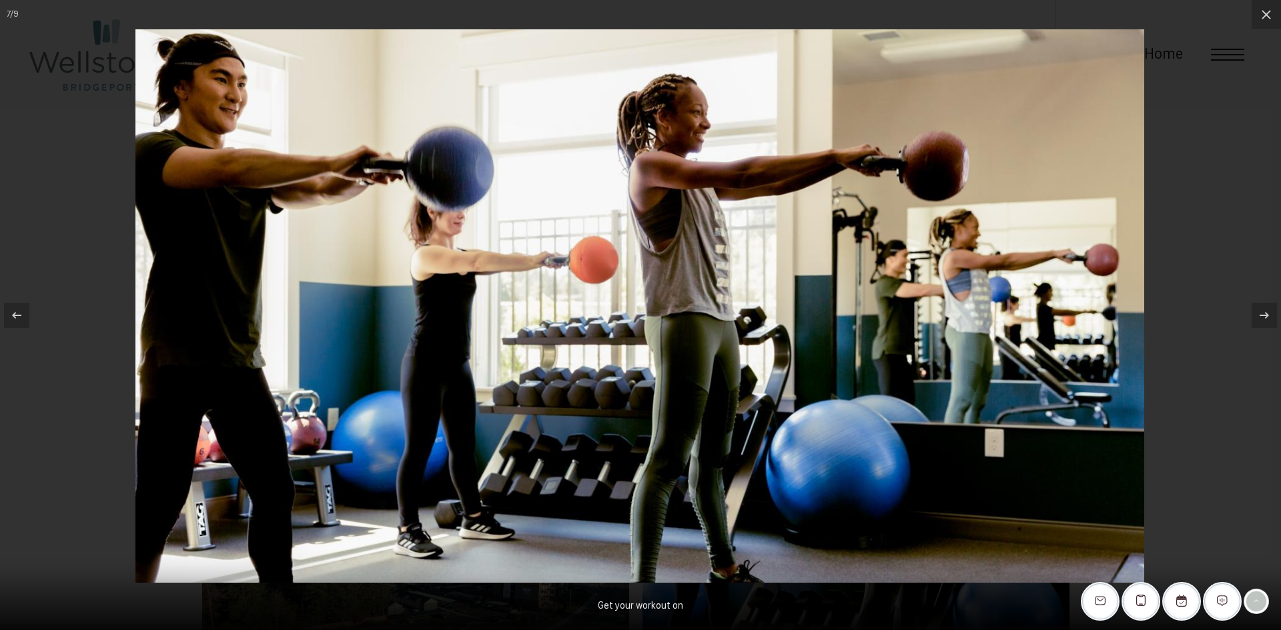
click at [1185, 194] on div at bounding box center [640, 315] width 1281 height 630
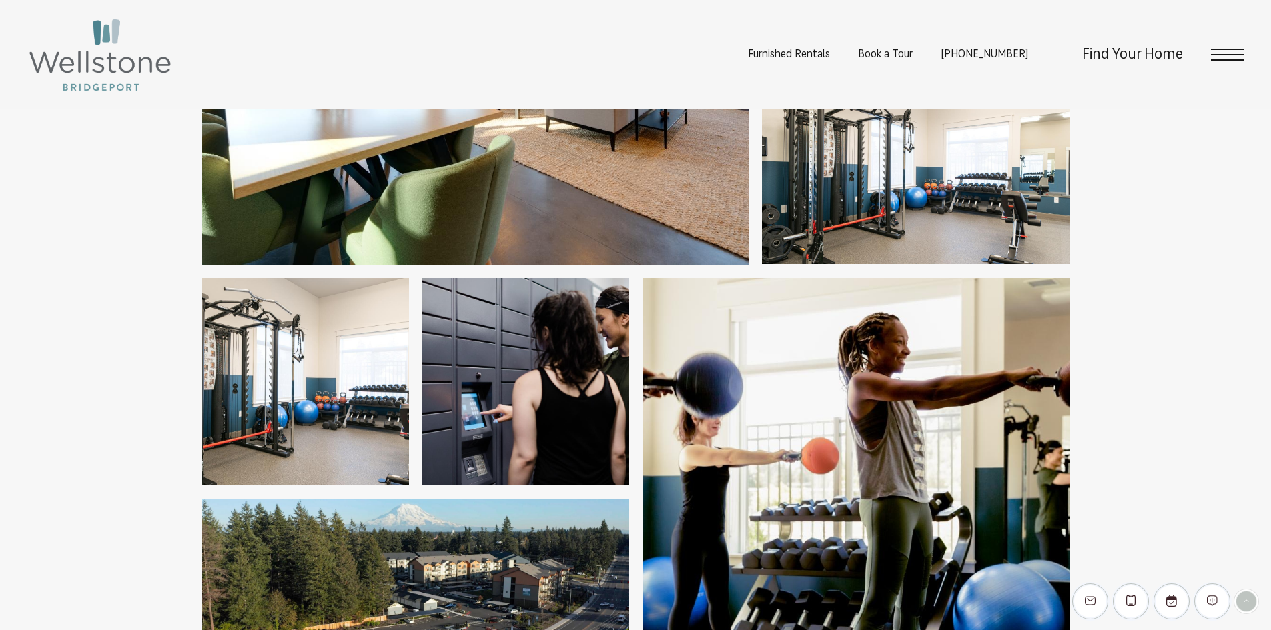
click at [555, 393] on img at bounding box center [525, 381] width 207 height 207
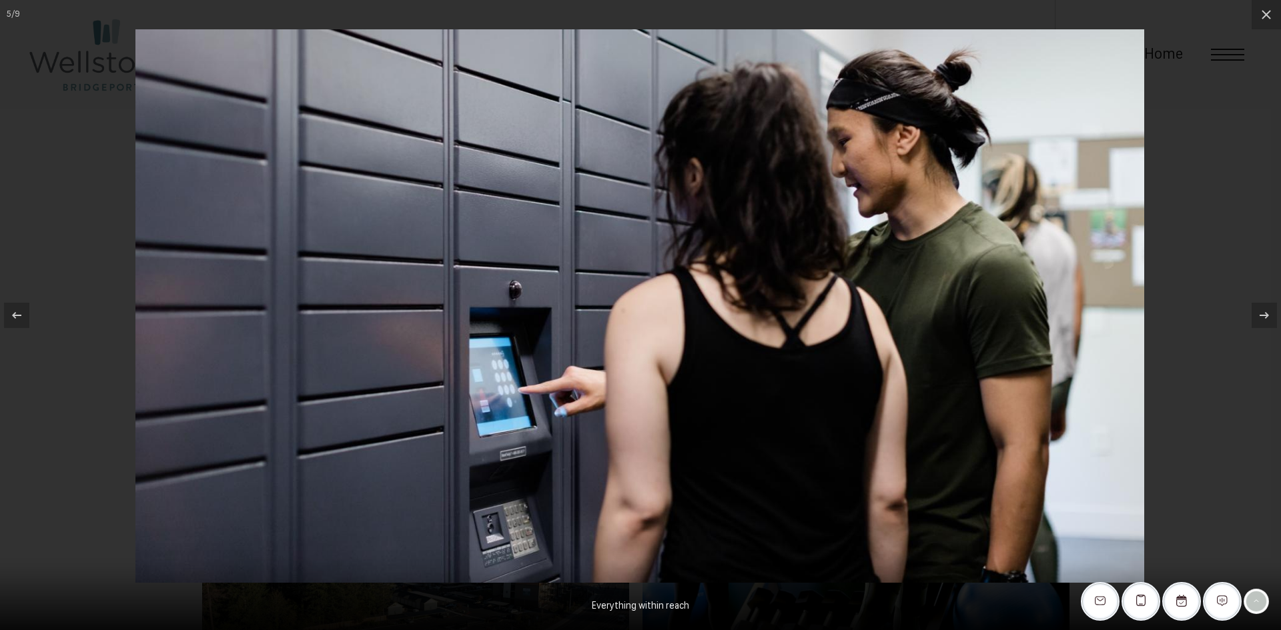
click at [1250, 277] on div at bounding box center [640, 315] width 1281 height 630
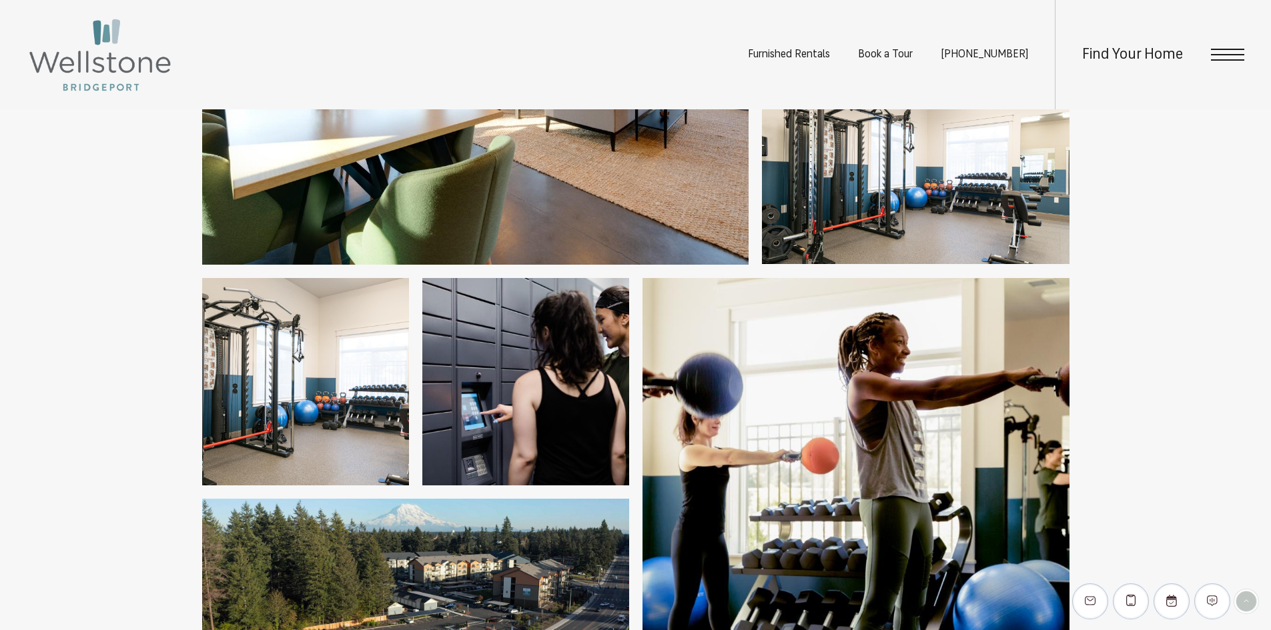
click at [877, 188] on img at bounding box center [915, 170] width 307 height 188
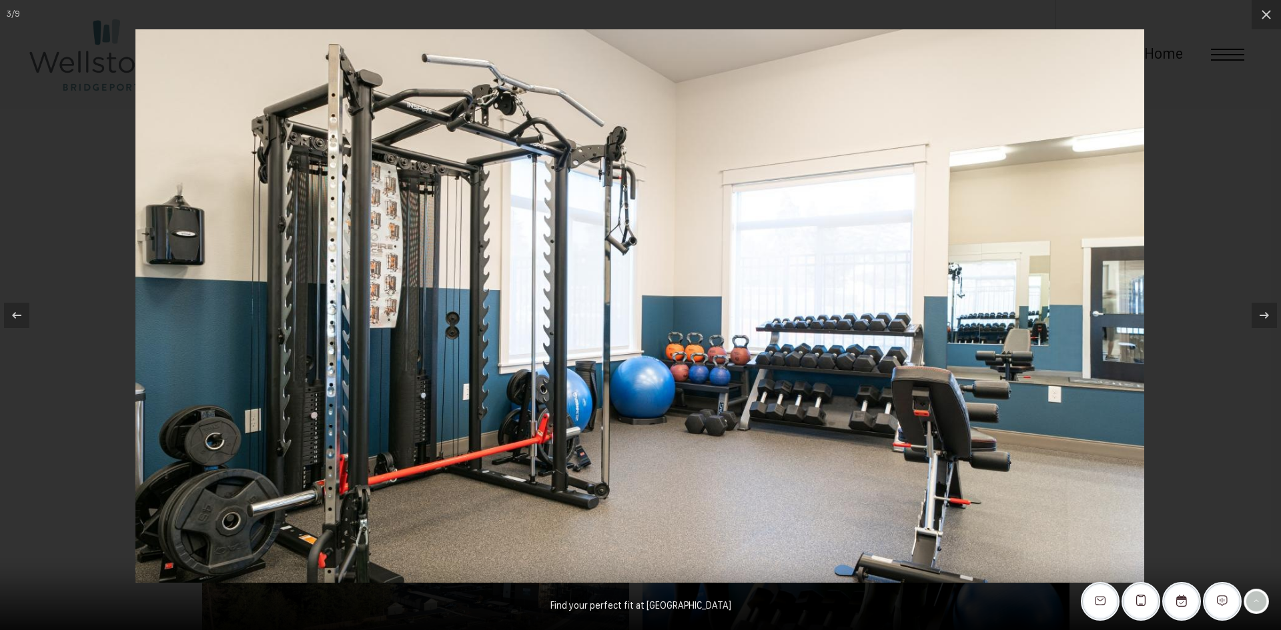
drag, startPoint x: 1261, startPoint y: 11, endPoint x: 1183, endPoint y: 59, distance: 91.1
click at [1261, 11] on icon at bounding box center [1266, 15] width 16 height 16
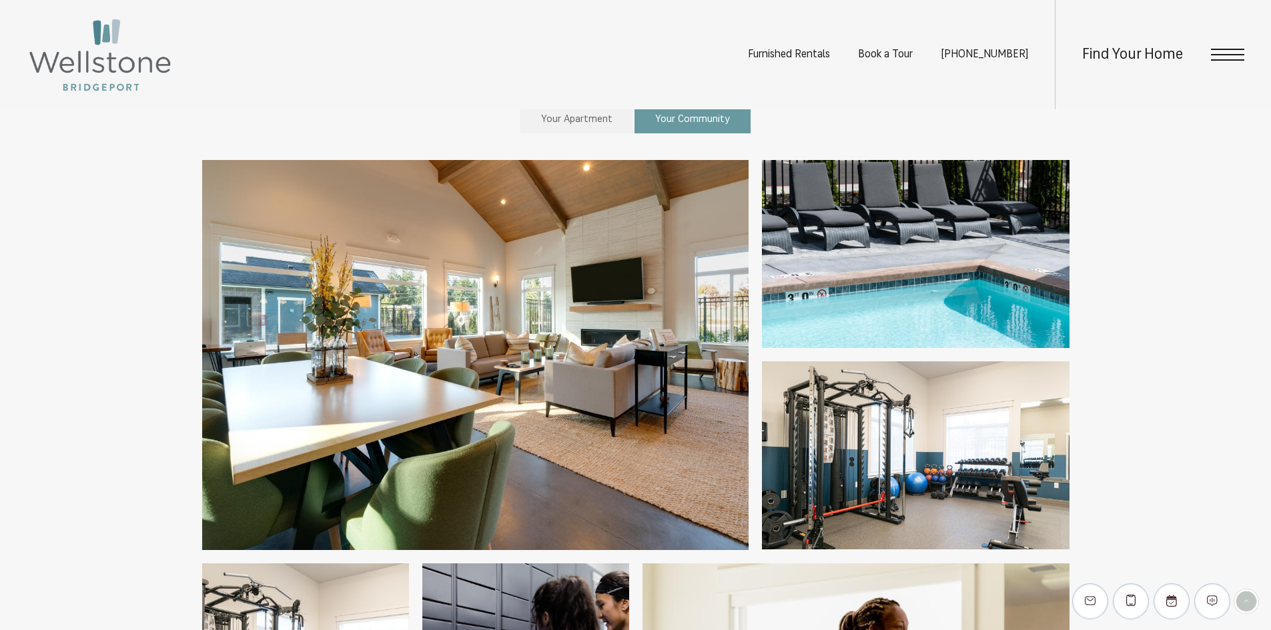
scroll to position [467, 0]
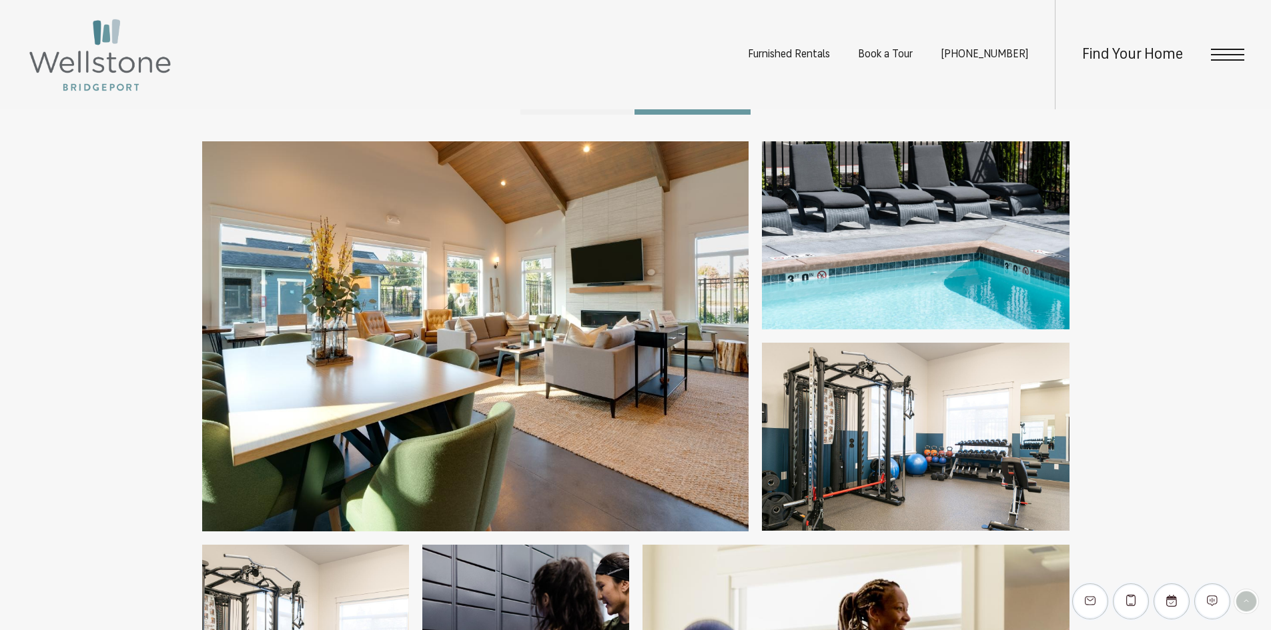
click at [450, 267] on img at bounding box center [475, 336] width 546 height 390
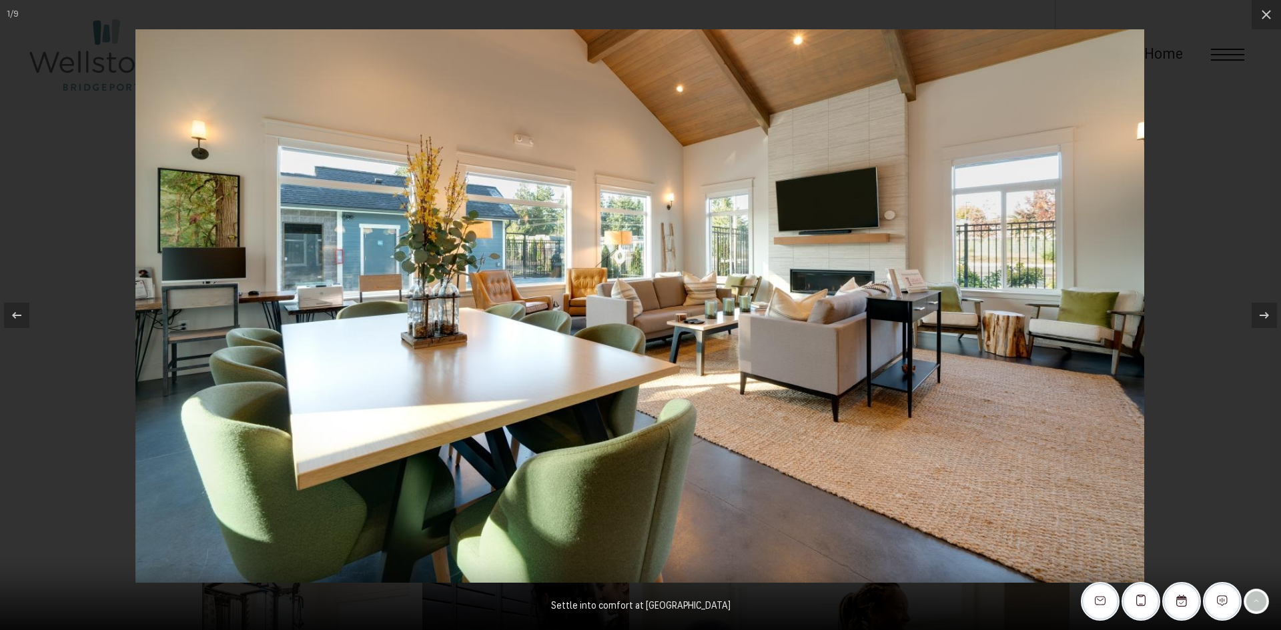
click at [1199, 111] on div at bounding box center [640, 315] width 1281 height 630
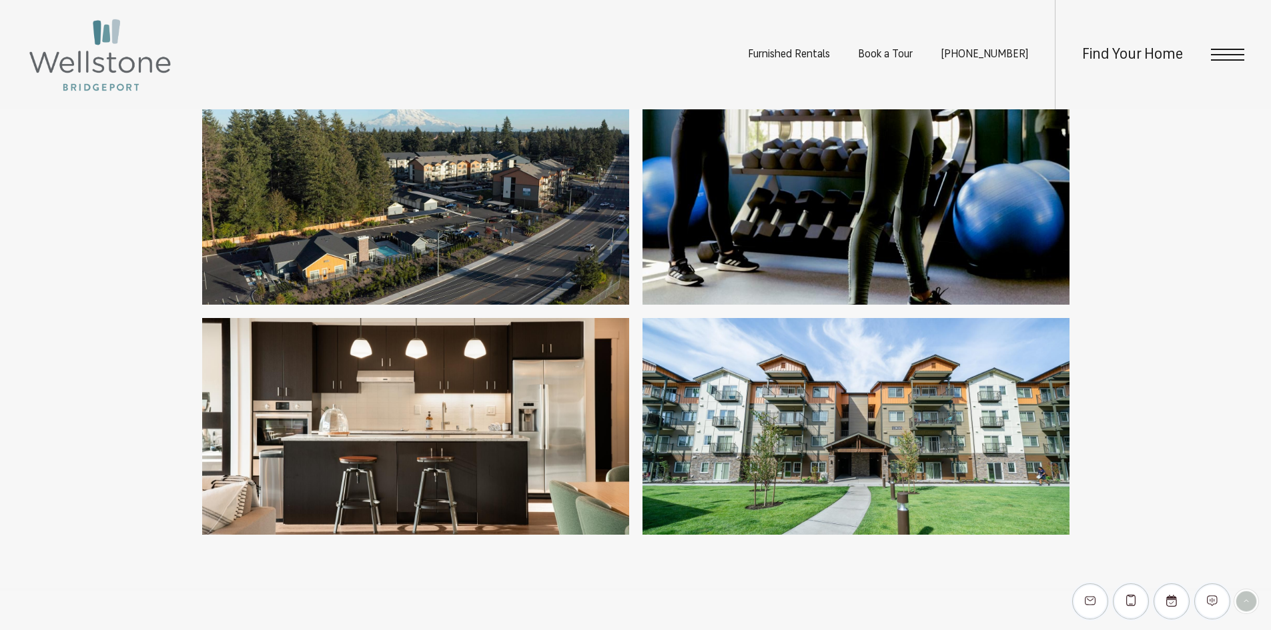
scroll to position [1334, 0]
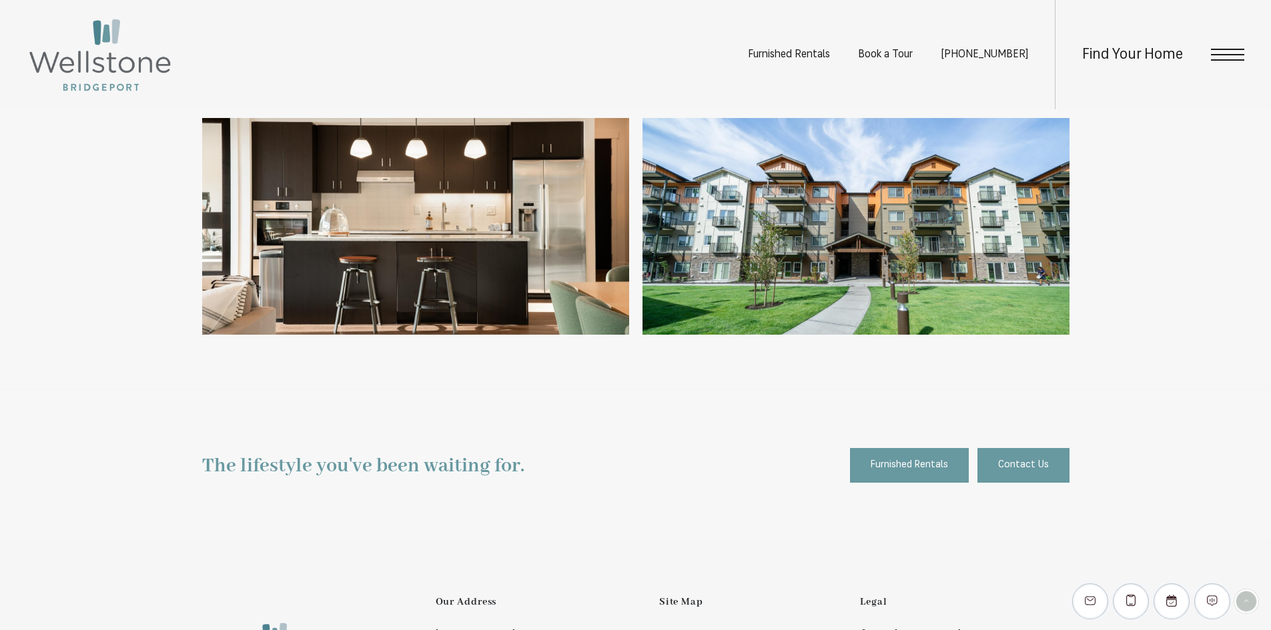
click at [884, 245] on img at bounding box center [855, 226] width 427 height 217
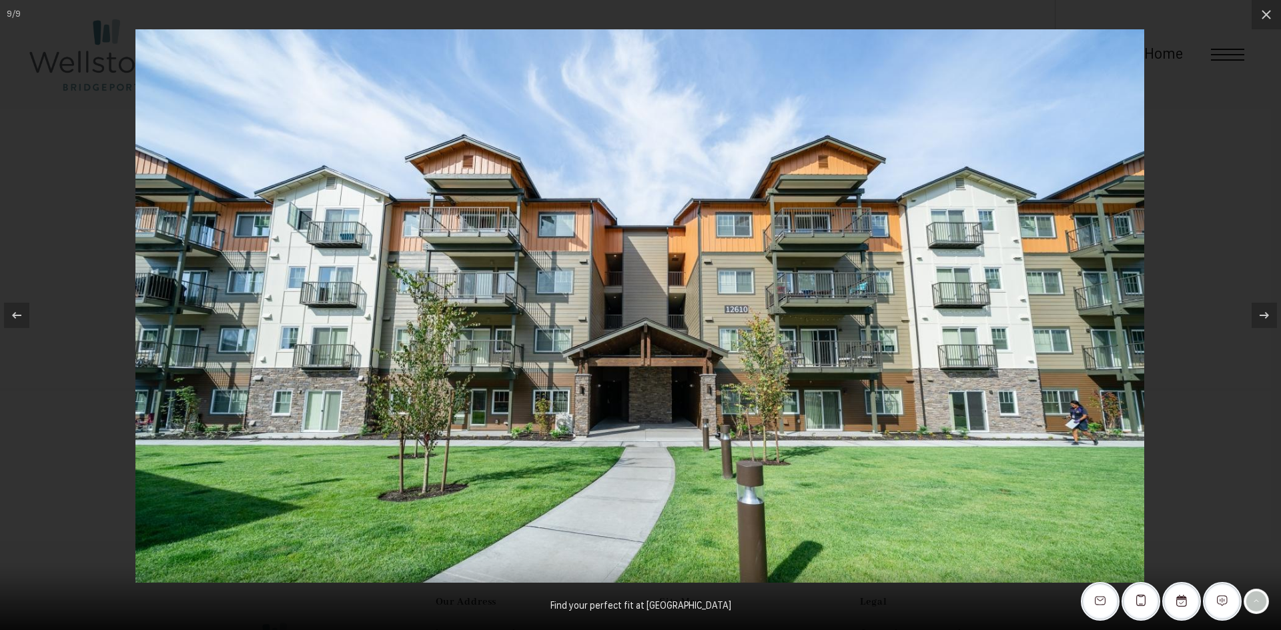
click at [1240, 129] on div at bounding box center [640, 315] width 1281 height 630
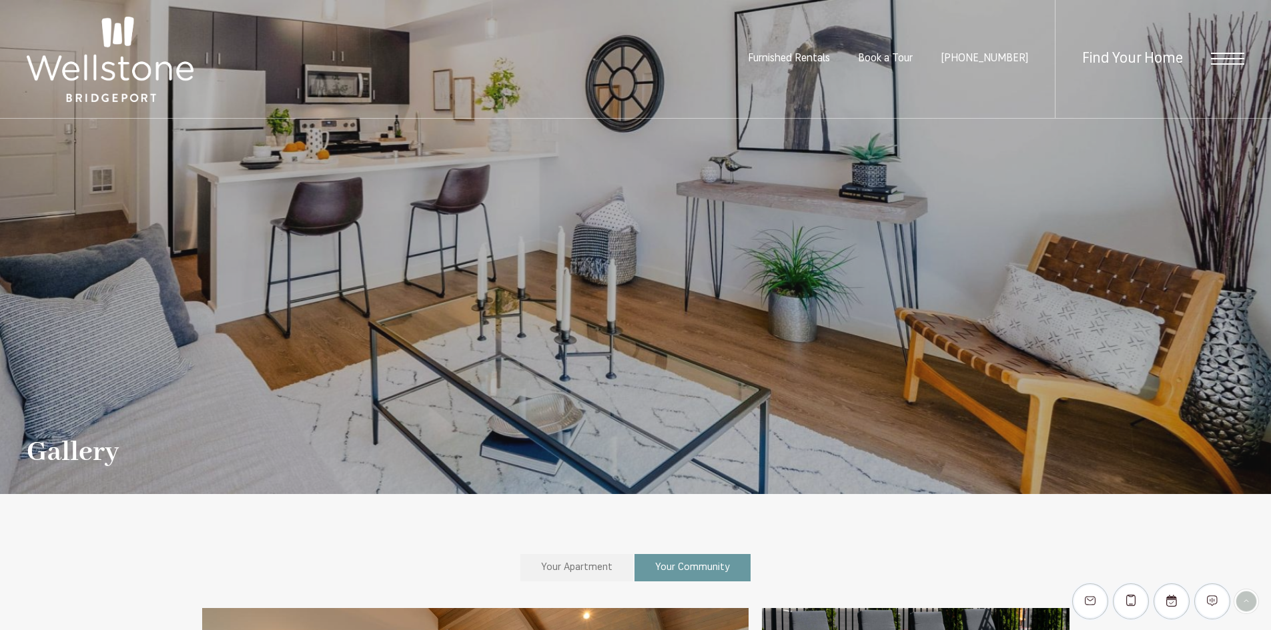
click at [590, 578] on link "Your Apartment" at bounding box center [576, 567] width 113 height 27
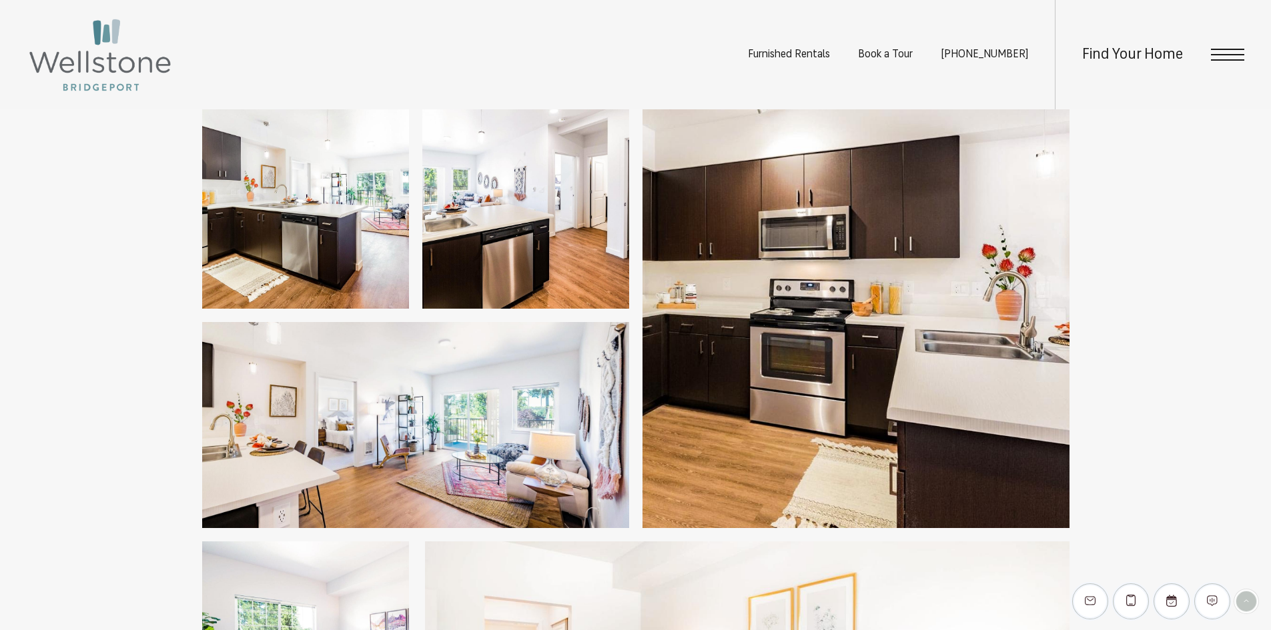
scroll to position [934, 0]
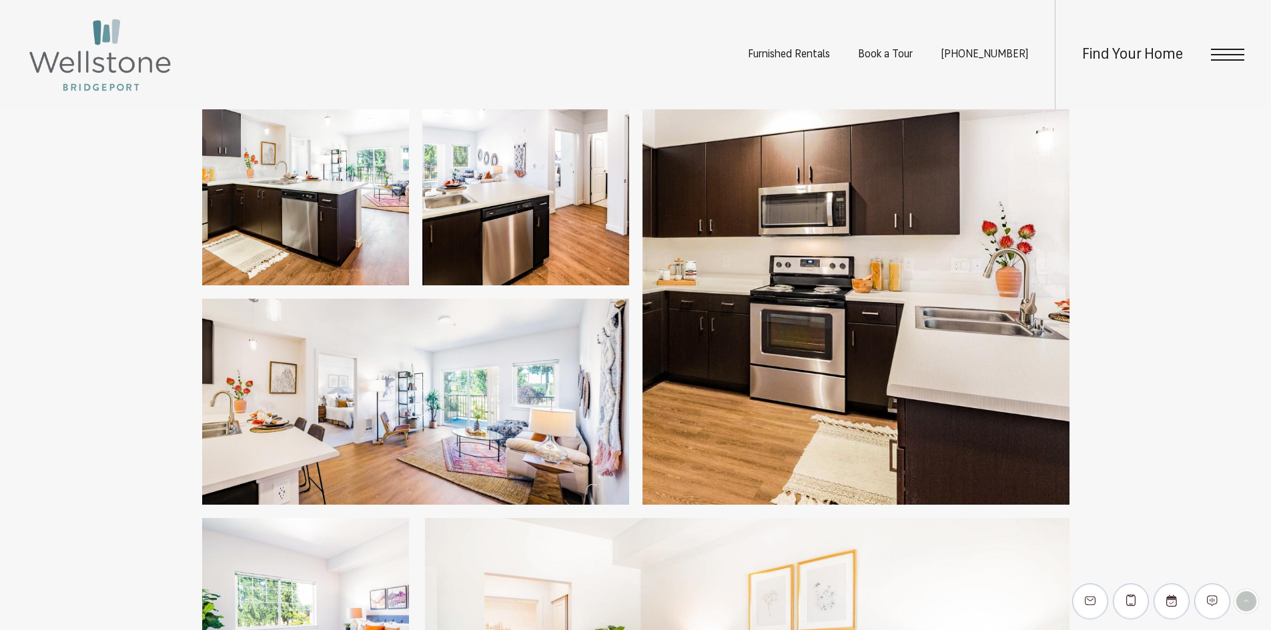
click at [866, 280] on img at bounding box center [855, 291] width 427 height 427
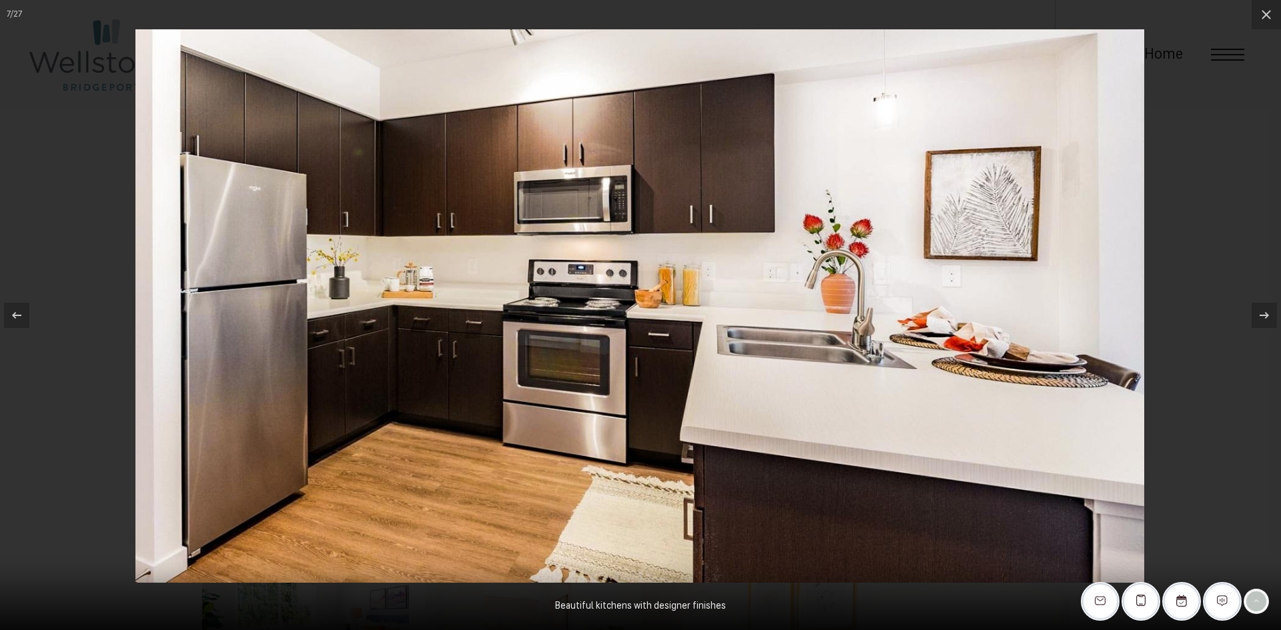
click at [1195, 181] on div at bounding box center [640, 315] width 1281 height 630
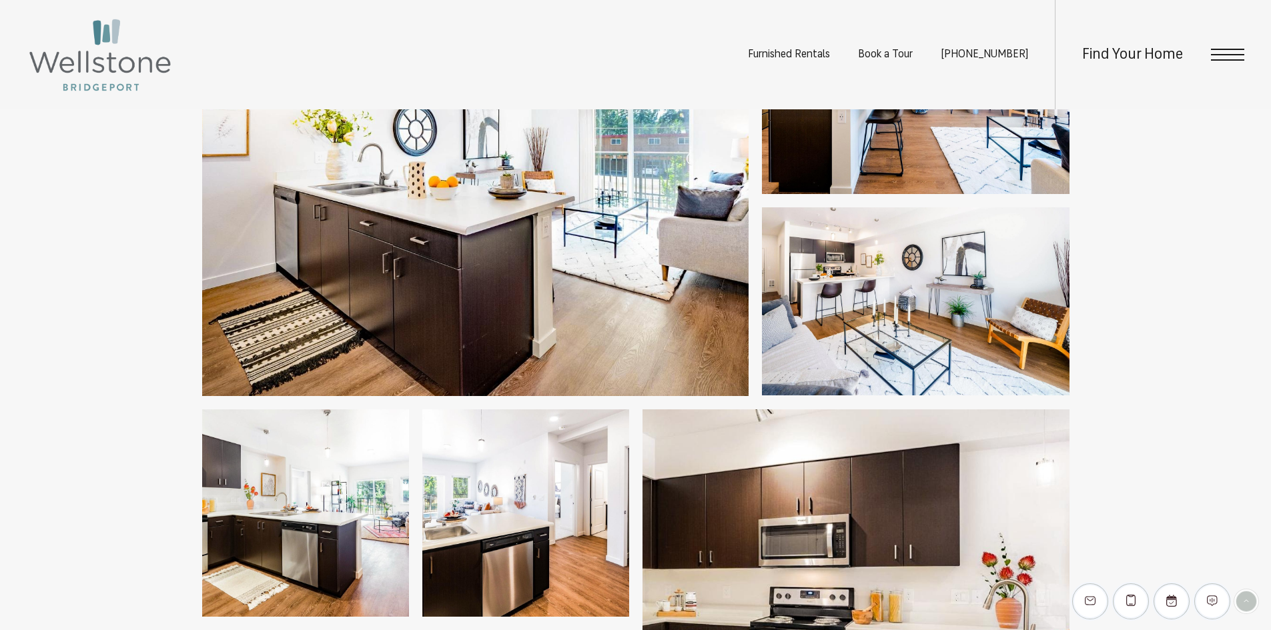
scroll to position [600, 0]
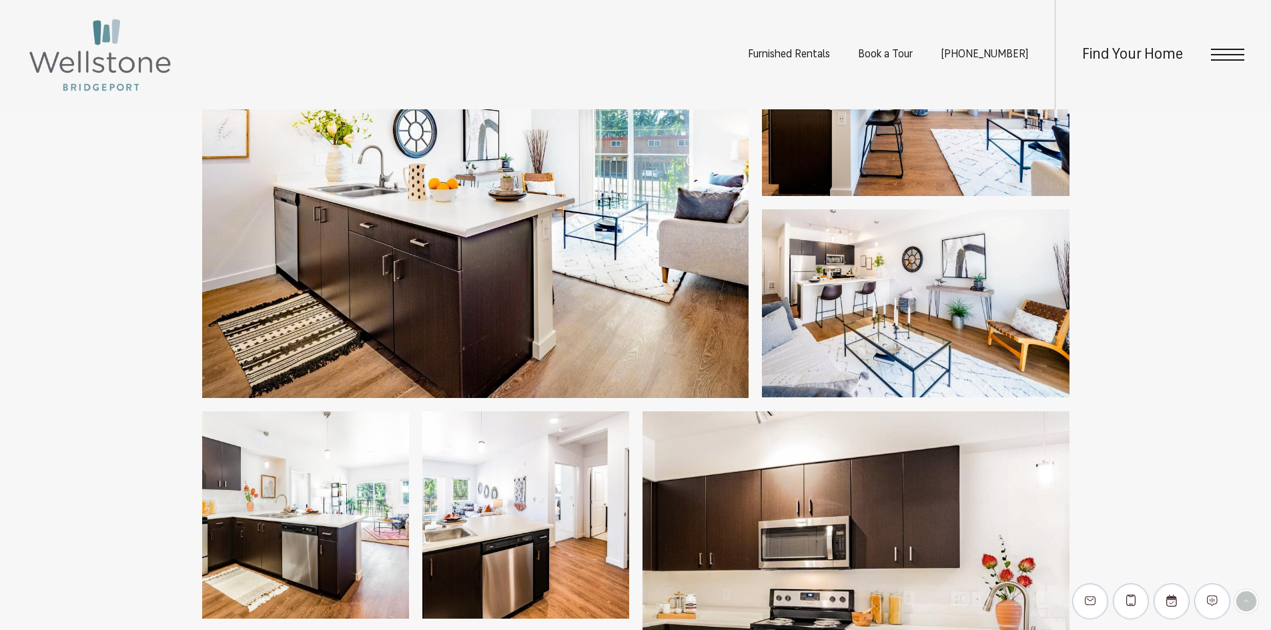
click at [1025, 309] on img at bounding box center [915, 303] width 307 height 188
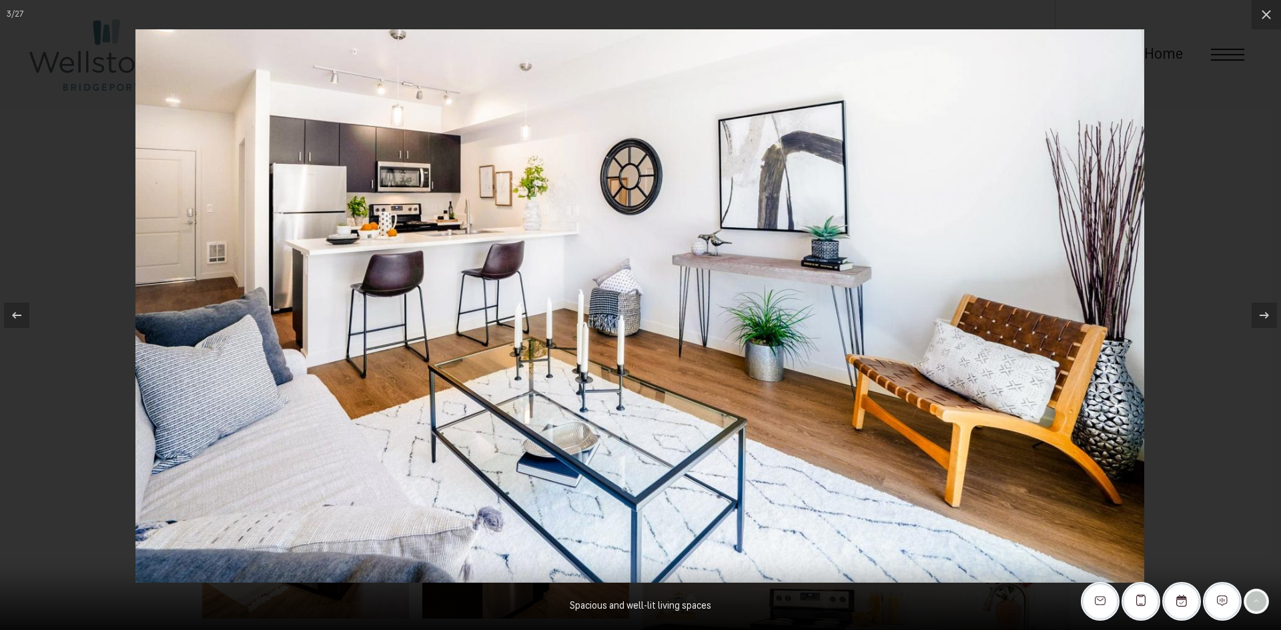
click at [1270, 111] on div at bounding box center [640, 315] width 1281 height 630
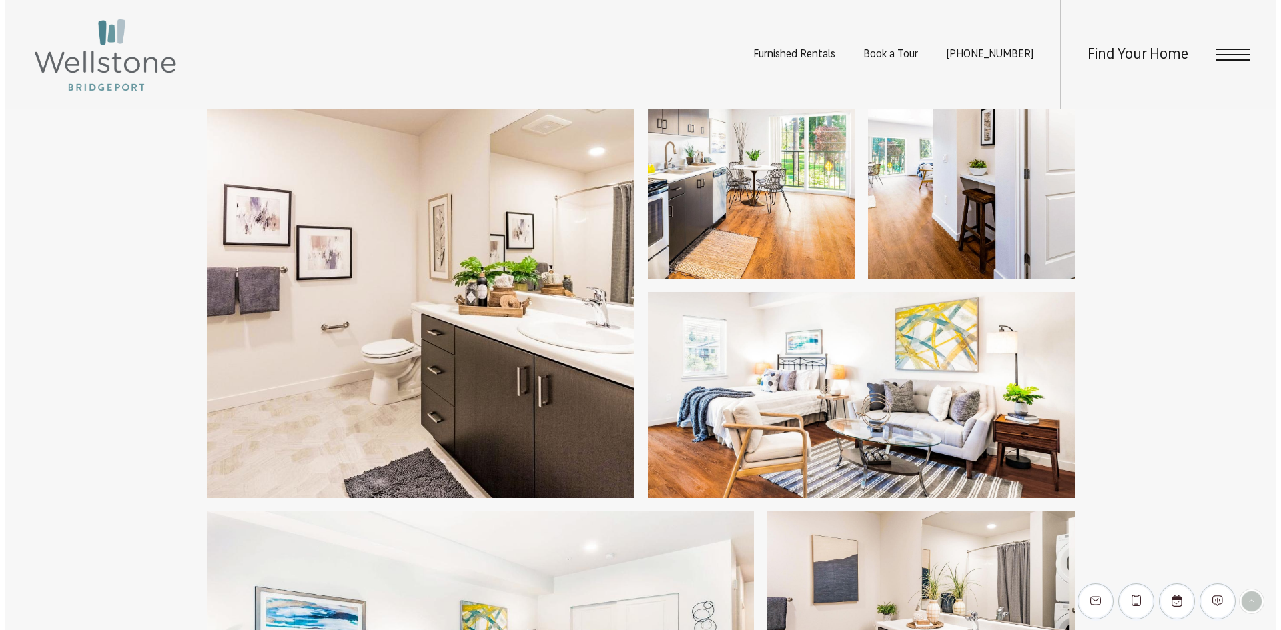
scroll to position [2468, 0]
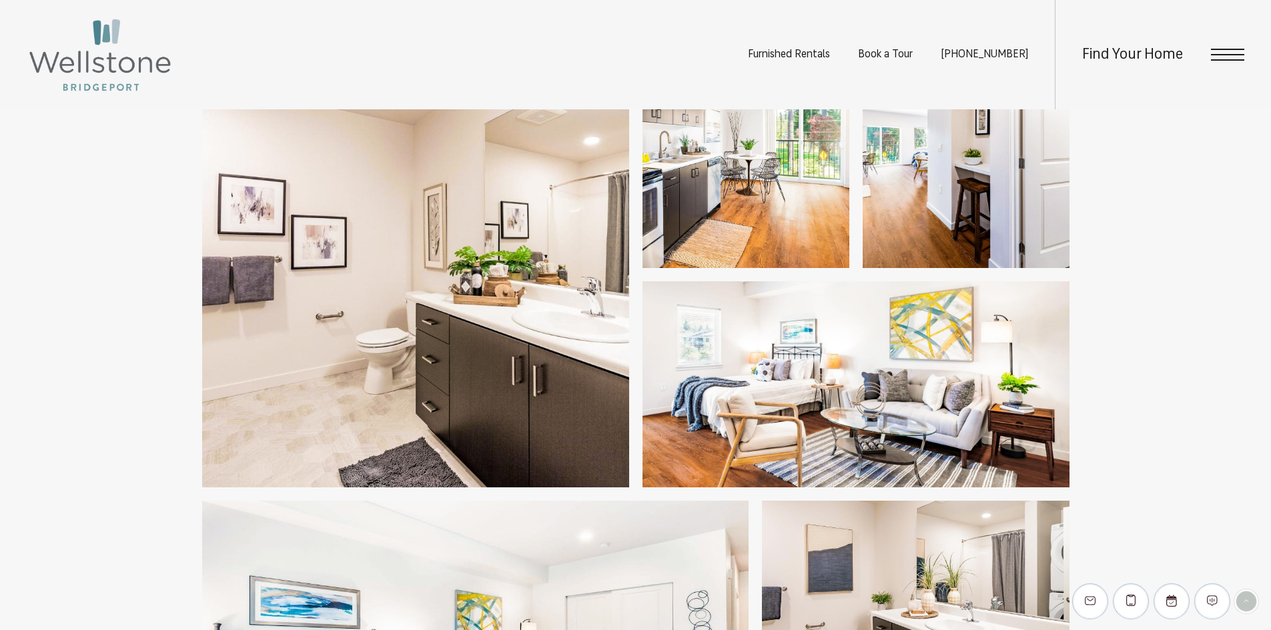
click at [892, 346] on img at bounding box center [855, 384] width 427 height 206
